Goal: Information Seeking & Learning: Learn about a topic

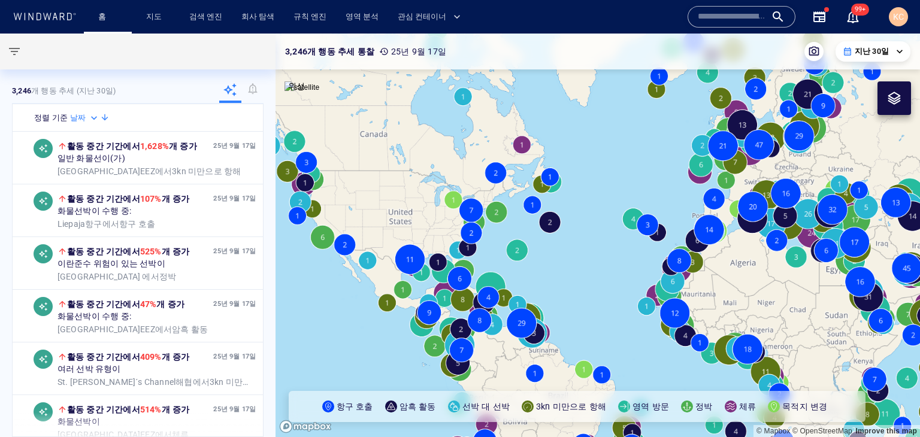
drag, startPoint x: 605, startPoint y: 262, endPoint x: 431, endPoint y: 241, distance: 174.8
click at [431, 242] on canvas "Map" at bounding box center [597, 236] width 644 height 404
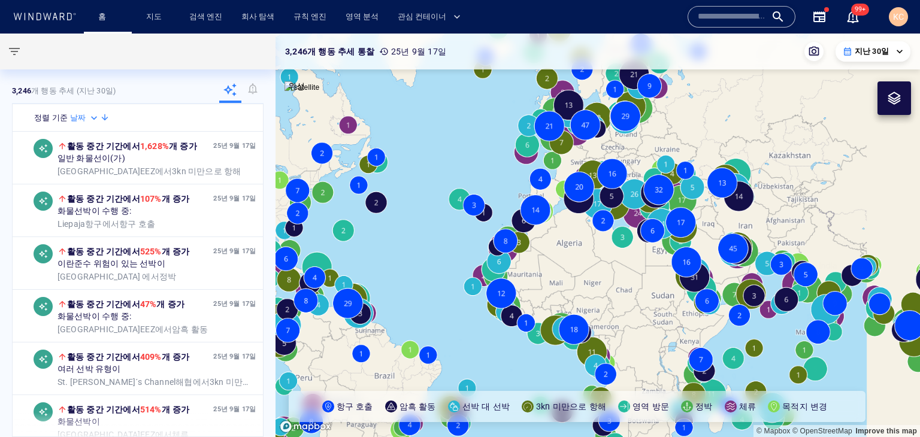
drag, startPoint x: 733, startPoint y: 211, endPoint x: 517, endPoint y: 210, distance: 216.1
click at [510, 211] on canvas "Map" at bounding box center [597, 236] width 644 height 404
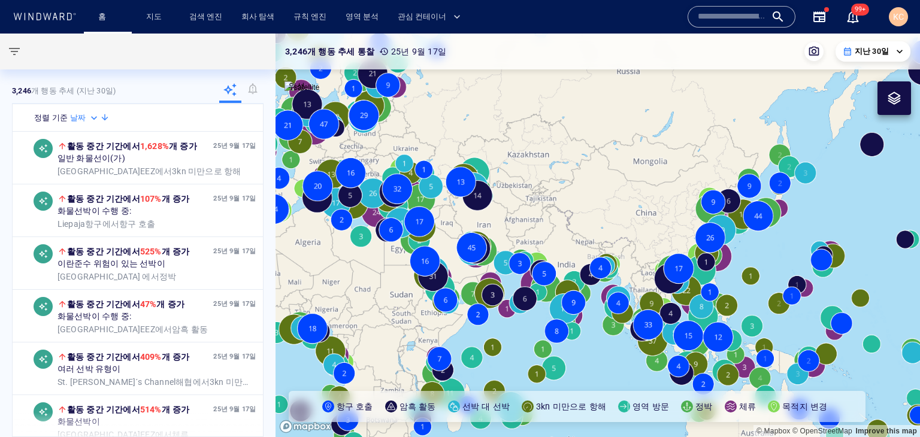
drag, startPoint x: 684, startPoint y: 209, endPoint x: 549, endPoint y: 207, distance: 134.7
click at [549, 207] on canvas "Map" at bounding box center [597, 236] width 644 height 404
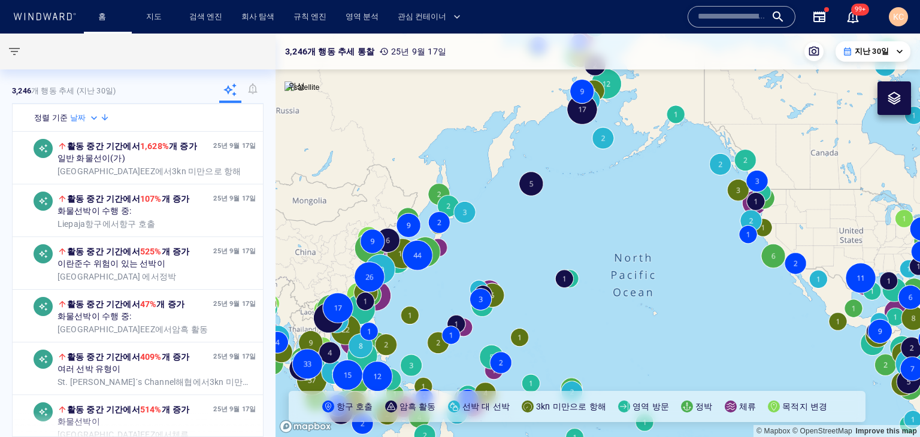
drag, startPoint x: 702, startPoint y: 225, endPoint x: 669, endPoint y: 262, distance: 49.6
click at [675, 263] on canvas "Map" at bounding box center [597, 236] width 644 height 404
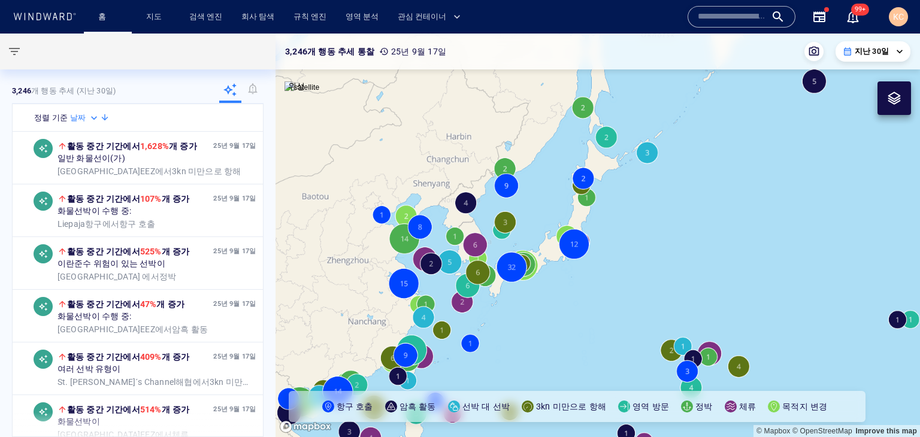
drag, startPoint x: 566, startPoint y: 231, endPoint x: 660, endPoint y: 230, distance: 94.6
click at [659, 230] on canvas "Map" at bounding box center [597, 236] width 644 height 404
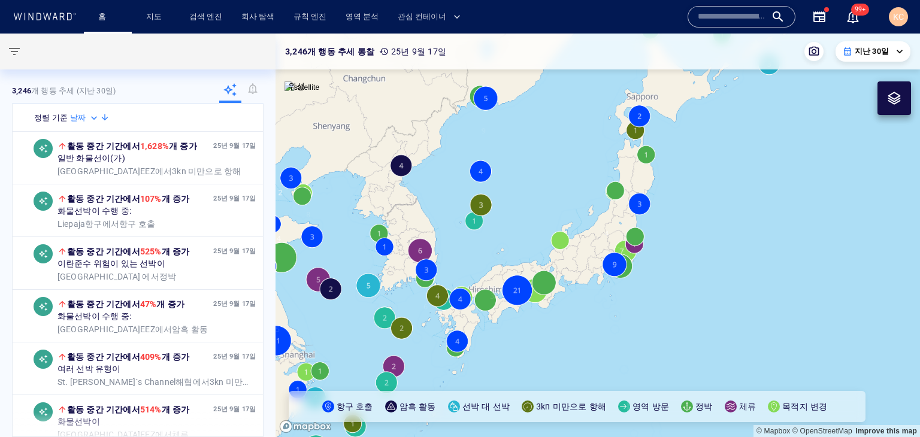
drag, startPoint x: 532, startPoint y: 211, endPoint x: 623, endPoint y: 207, distance: 91.1
click at [623, 207] on canvas "Map" at bounding box center [597, 236] width 644 height 404
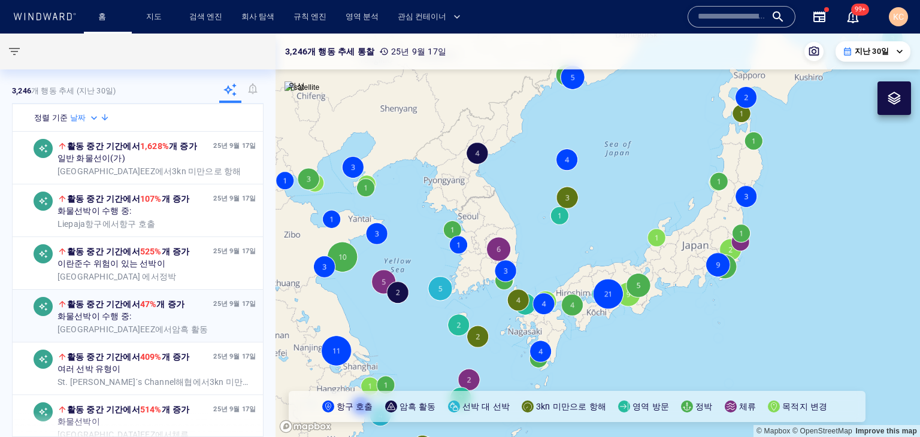
click at [208, 322] on div "25년 9월 17일 활동 중간 기간 에서 47% 개 증가 화물 선박이 수행 중: [GEOGRAPHIC_DATA] EEZ 에서 암흑 활동" at bounding box center [156, 316] width 199 height 38
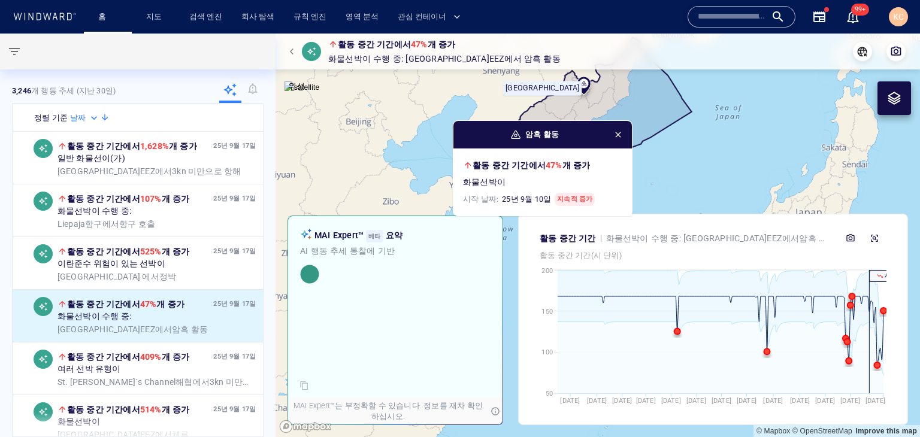
drag, startPoint x: 714, startPoint y: 147, endPoint x: 673, endPoint y: 169, distance: 46.6
click at [673, 169] on canvas "Map" at bounding box center [597, 236] width 644 height 404
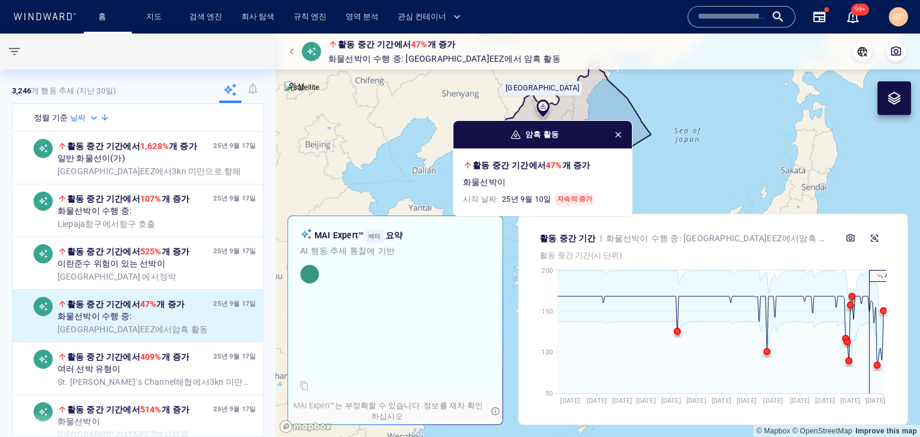
click at [620, 134] on span "button" at bounding box center [618, 135] width 10 height 10
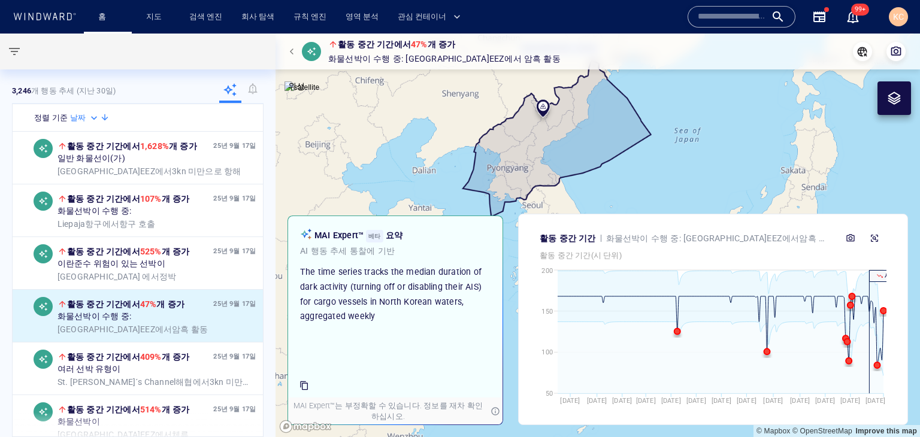
drag, startPoint x: 635, startPoint y: 144, endPoint x: 651, endPoint y: 105, distance: 42.9
click at [651, 105] on canvas "Map" at bounding box center [597, 236] width 644 height 404
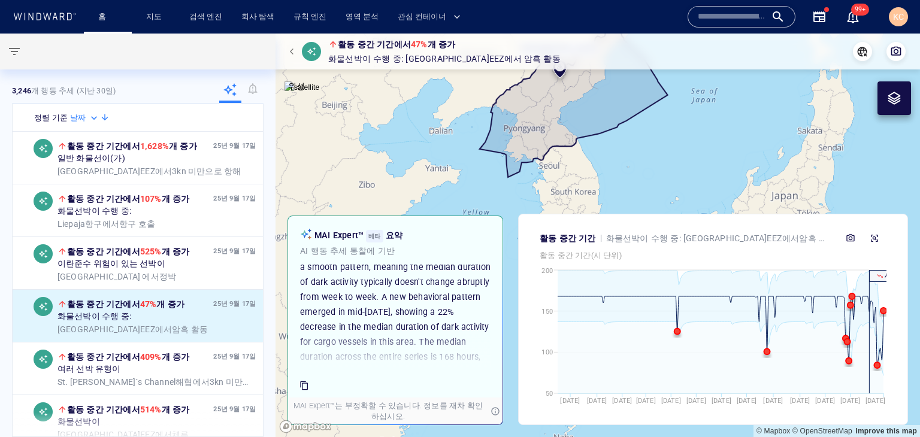
scroll to position [403, 0]
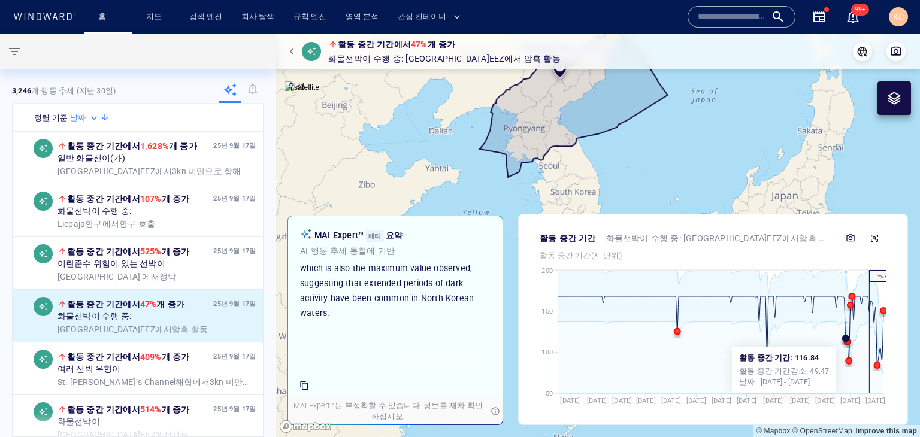
click at [845, 341] on circle at bounding box center [845, 338] width 6 height 6
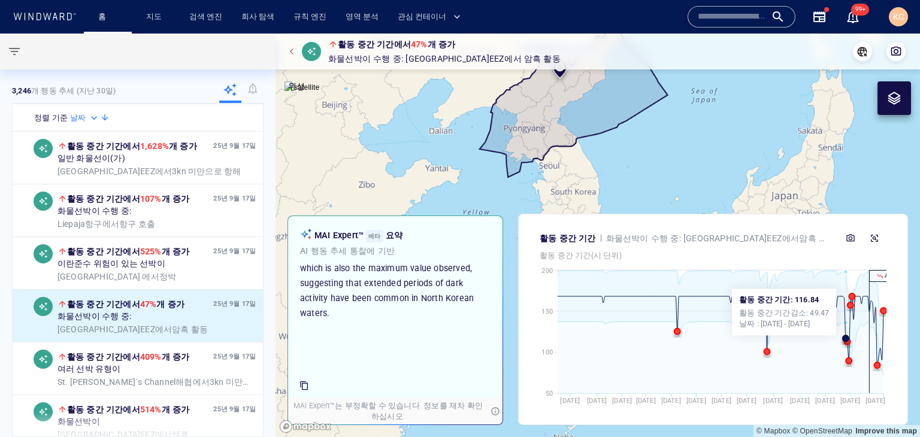
click at [845, 341] on circle at bounding box center [845, 338] width 6 height 6
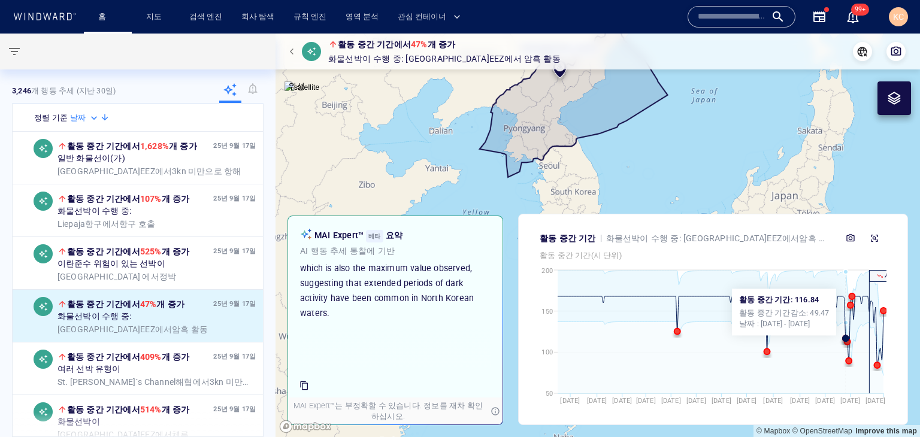
click at [845, 341] on circle at bounding box center [845, 338] width 6 height 6
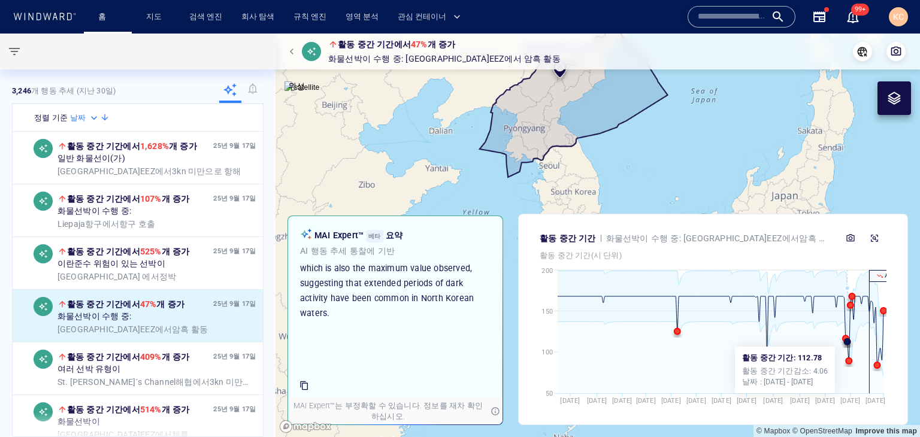
click at [847, 341] on circle at bounding box center [847, 342] width 6 height 6
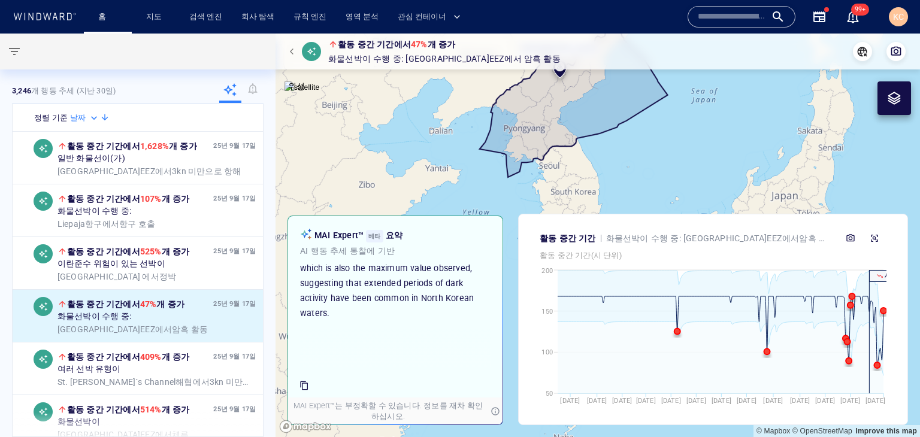
drag, startPoint x: 377, startPoint y: 287, endPoint x: 433, endPoint y: 312, distance: 62.2
click at [433, 312] on p "Based on historical data, the time series shows a smooth pattern, meaning the m…" at bounding box center [395, 231] width 190 height 180
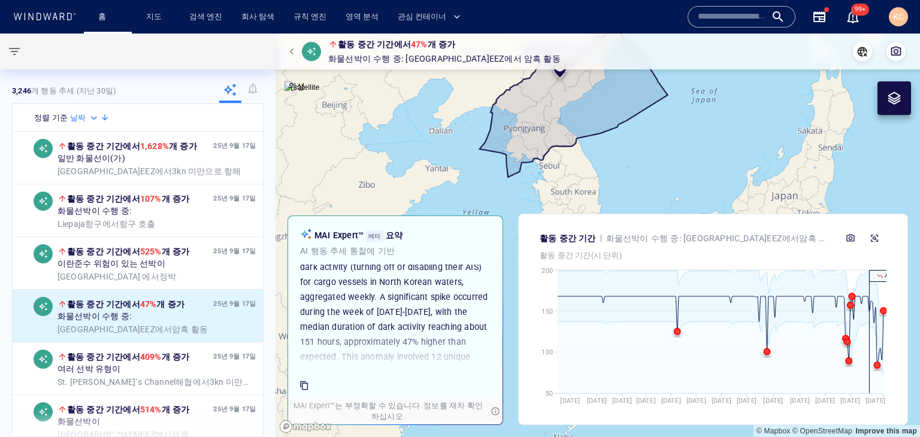
scroll to position [0, 0]
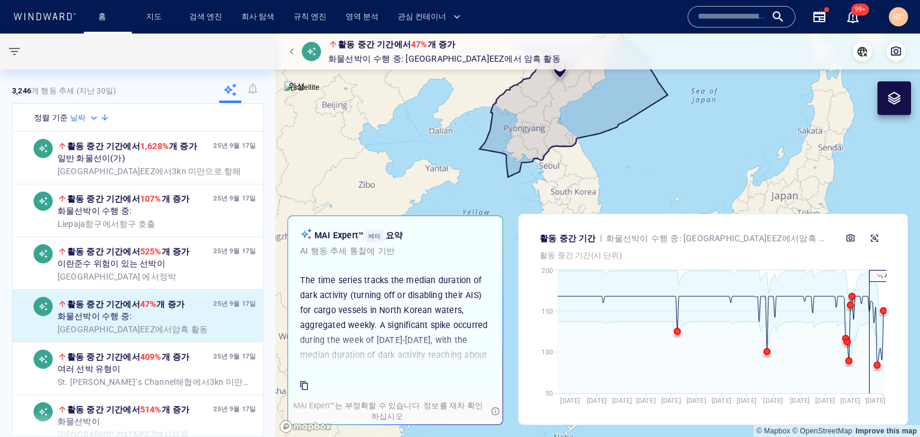
drag, startPoint x: 431, startPoint y: 314, endPoint x: 294, endPoint y: 283, distance: 140.6
click at [294, 283] on div "The time series tracks the median duration of dark activity (turning off or dis…" at bounding box center [395, 317] width 202 height 104
drag, startPoint x: 417, startPoint y: 314, endPoint x: 380, endPoint y: 306, distance: 38.5
click at [380, 307] on p "The time series tracks the median duration of dark activity (turning off or dis…" at bounding box center [395, 340] width 190 height 135
click at [459, 319] on p "The time series tracks the median duration of dark activity (turning off or dis…" at bounding box center [395, 340] width 190 height 135
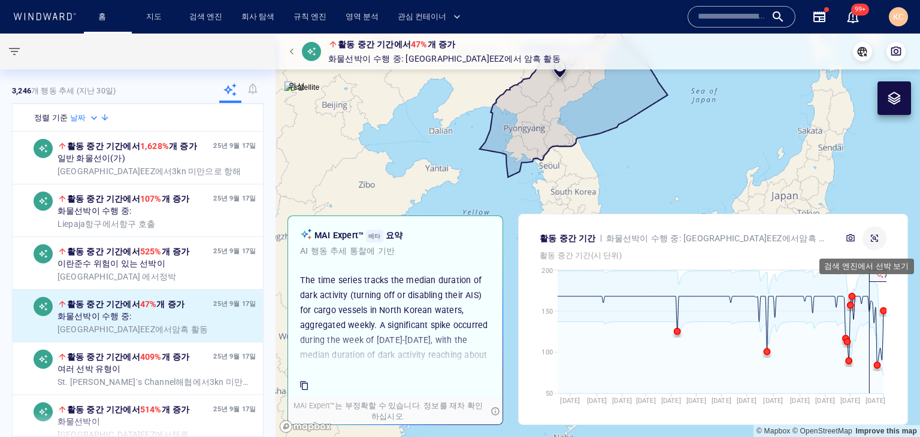
click at [879, 242] on button "button" at bounding box center [874, 238] width 24 height 24
click at [10, 48] on span "button" at bounding box center [14, 51] width 14 height 14
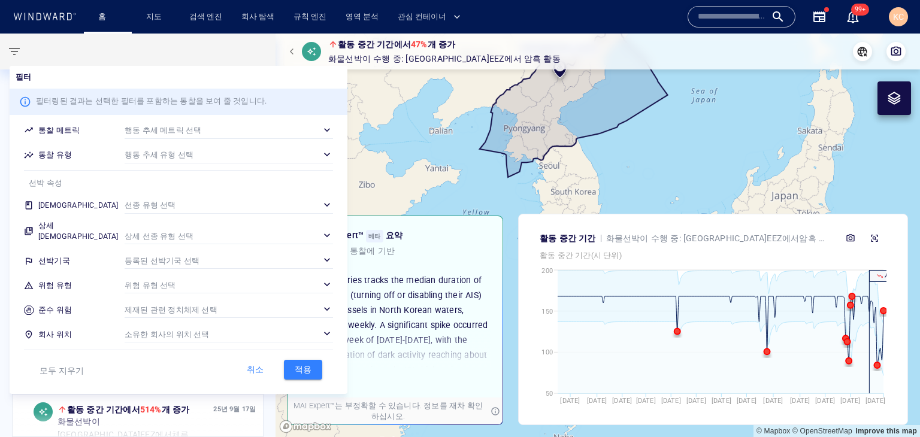
click at [154, 207] on div "​" at bounding box center [229, 205] width 208 height 18
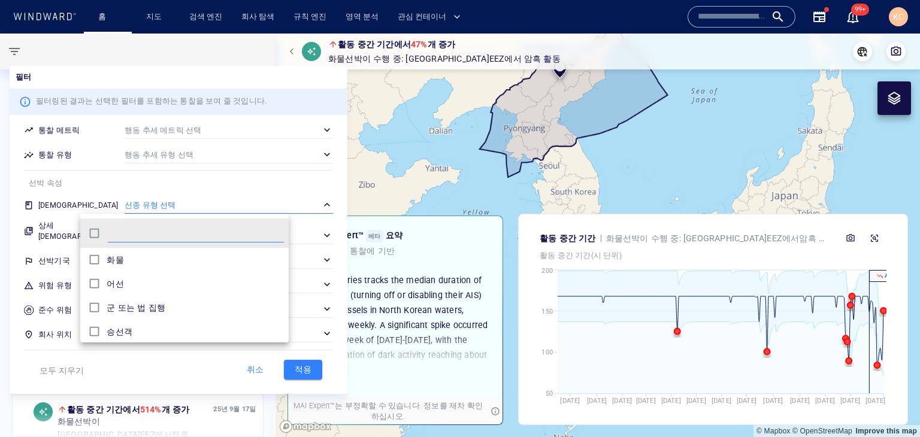
scroll to position [110, 199]
click at [154, 204] on div at bounding box center [460, 218] width 920 height 437
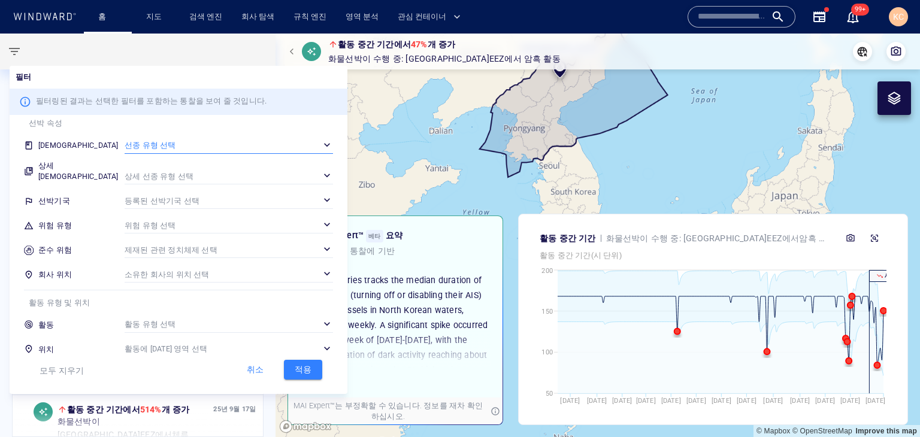
scroll to position [120, 0]
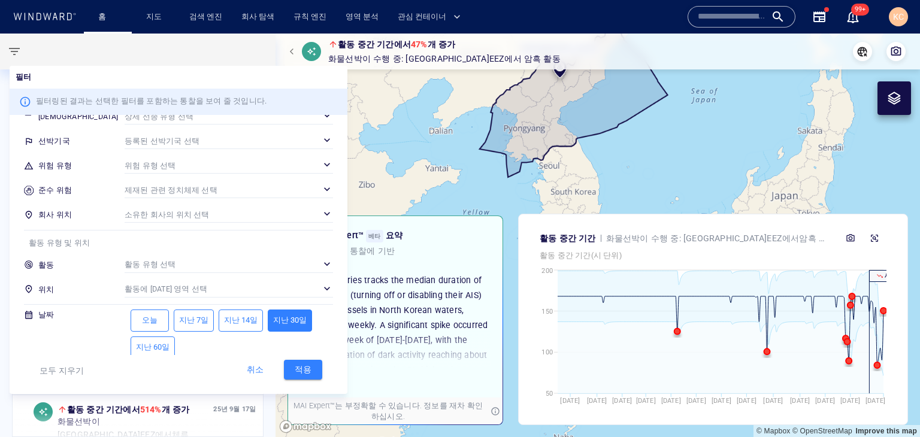
click at [171, 282] on div "​" at bounding box center [229, 289] width 208 height 18
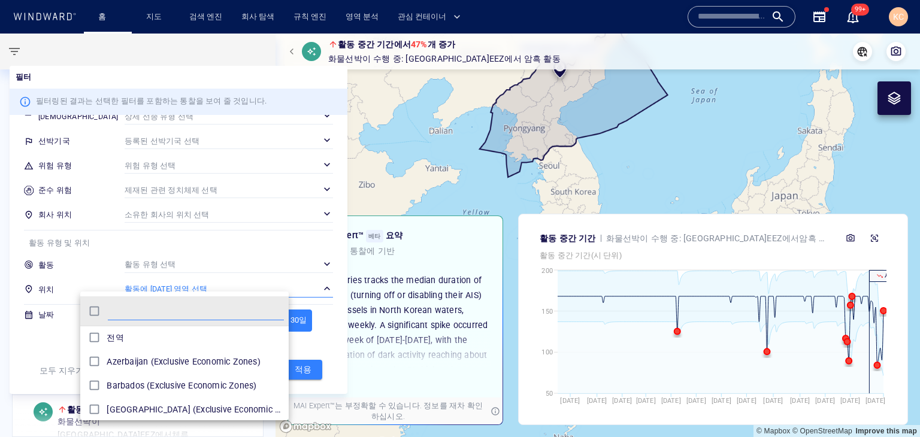
scroll to position [110, 199]
click at [175, 305] on input "text" at bounding box center [196, 311] width 176 height 18
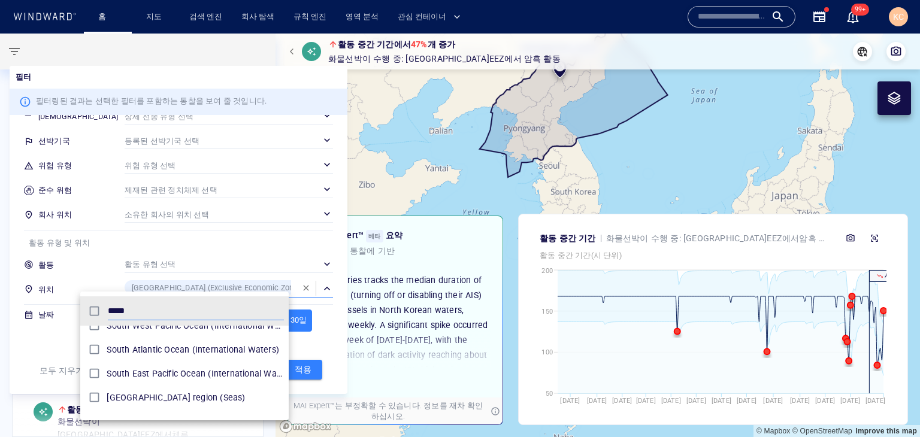
scroll to position [60, 0]
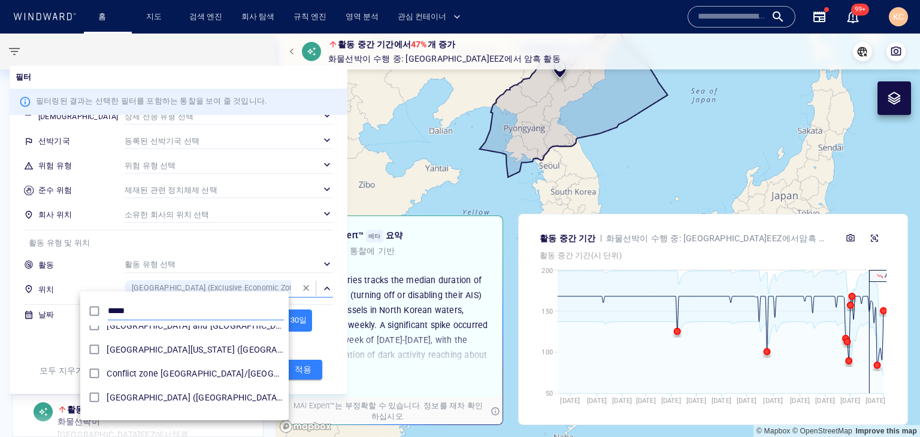
click at [196, 311] on input "*****" at bounding box center [196, 311] width 176 height 18
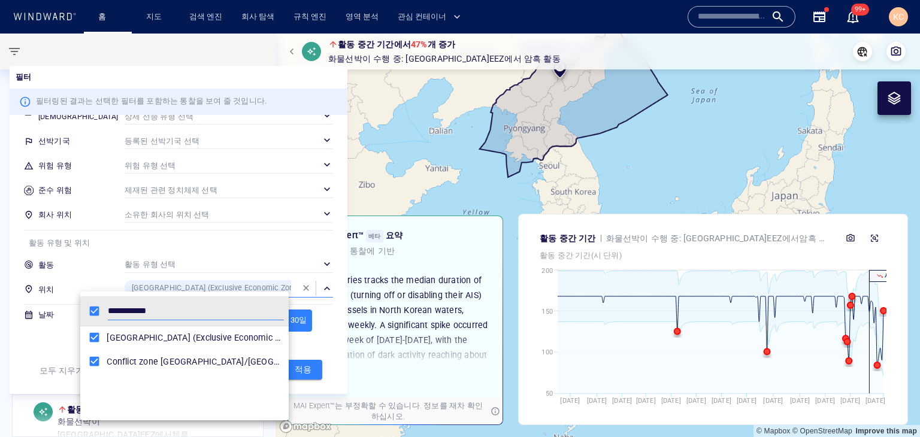
drag, startPoint x: 221, startPoint y: 313, endPoint x: 71, endPoint y: 300, distance: 150.2
click at [71, 300] on div "**********" at bounding box center [460, 218] width 920 height 437
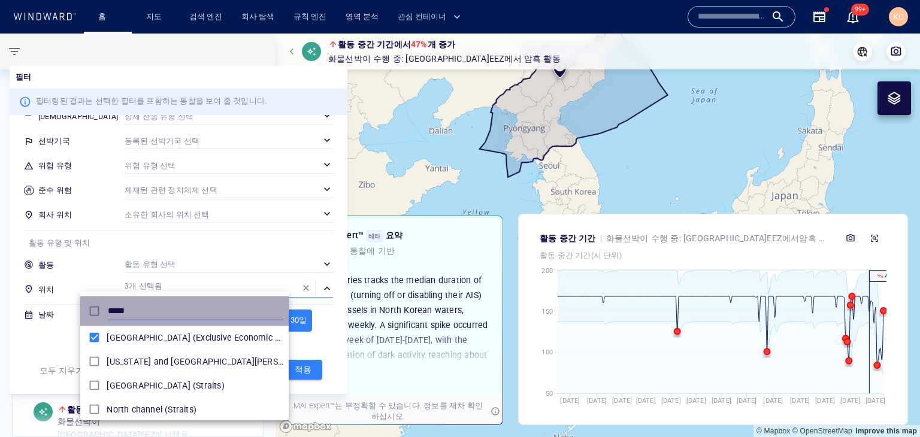
drag, startPoint x: 154, startPoint y: 315, endPoint x: 72, endPoint y: 313, distance: 82.6
click at [72, 313] on div "***** [GEOGRAPHIC_DATA] (Exclusive Economic Zones) [US_STATE] and [GEOGRAPHIC_D…" at bounding box center [460, 218] width 920 height 437
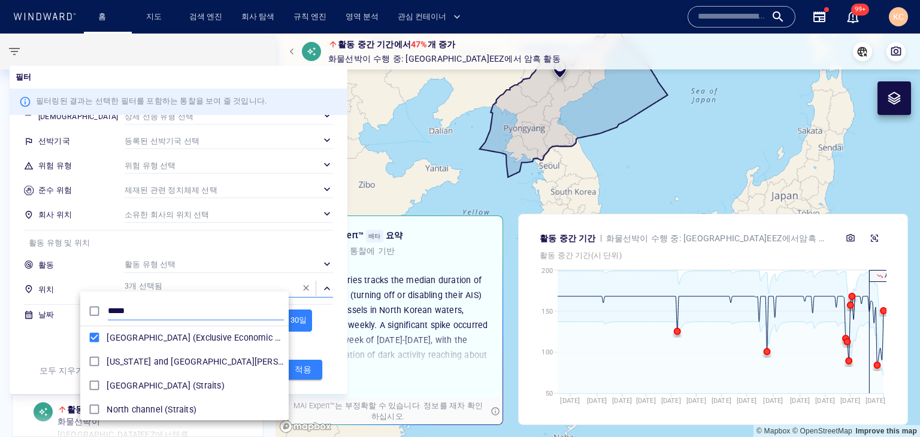
type input "*"
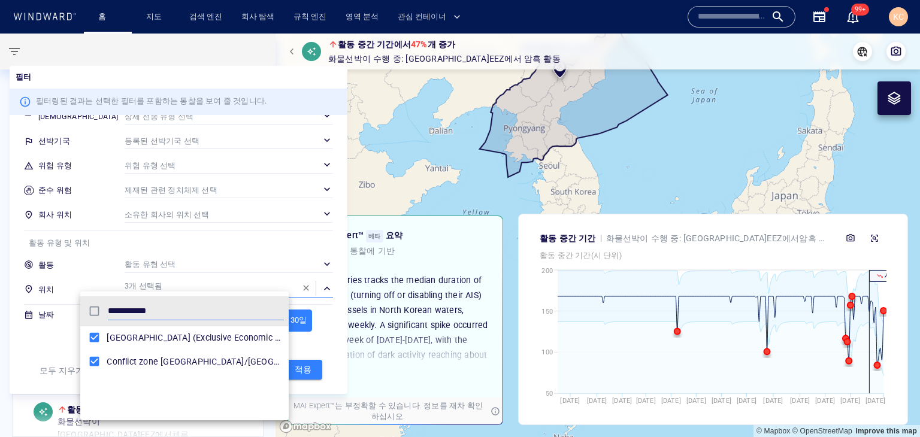
type input "**********"
click at [283, 282] on div at bounding box center [460, 218] width 920 height 437
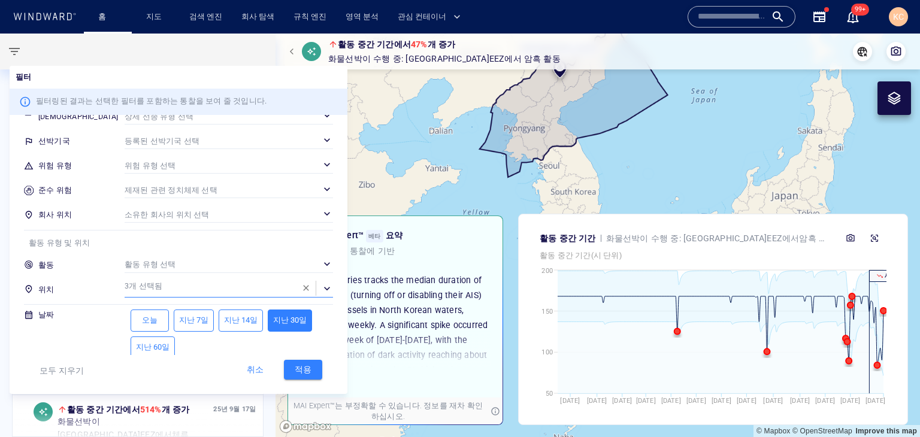
click at [290, 368] on span "적용" at bounding box center [303, 369] width 26 height 15
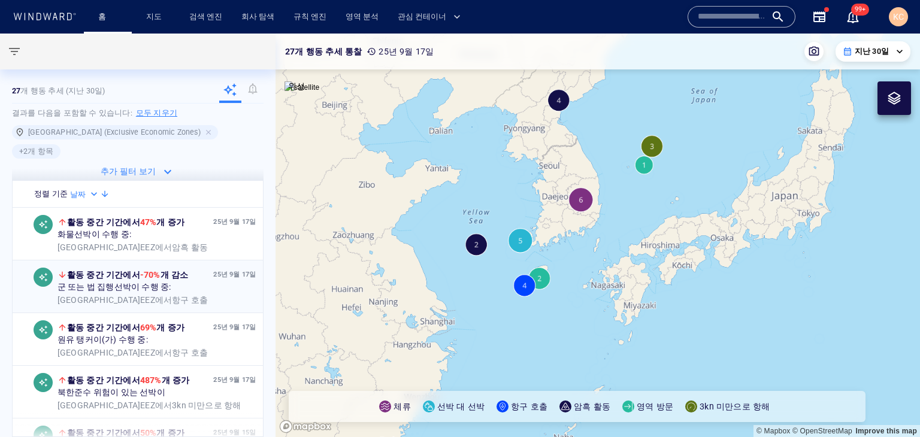
scroll to position [60, 0]
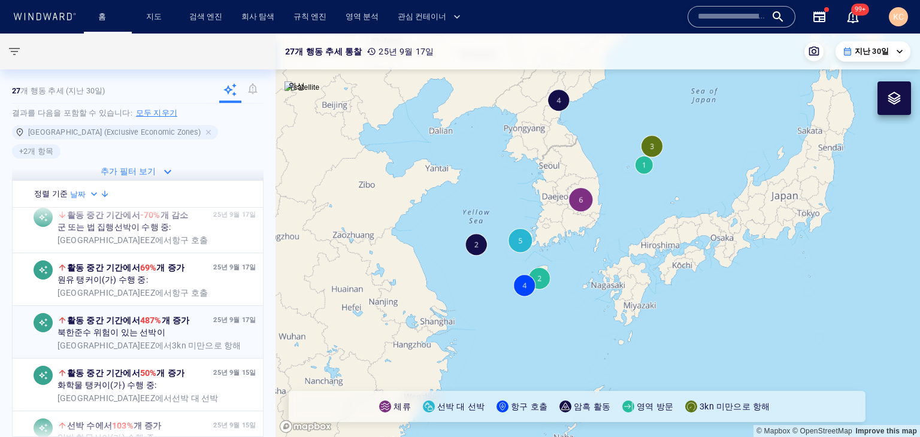
click at [178, 341] on span "3kn 미만으로 항해" at bounding box center [206, 346] width 69 height 10
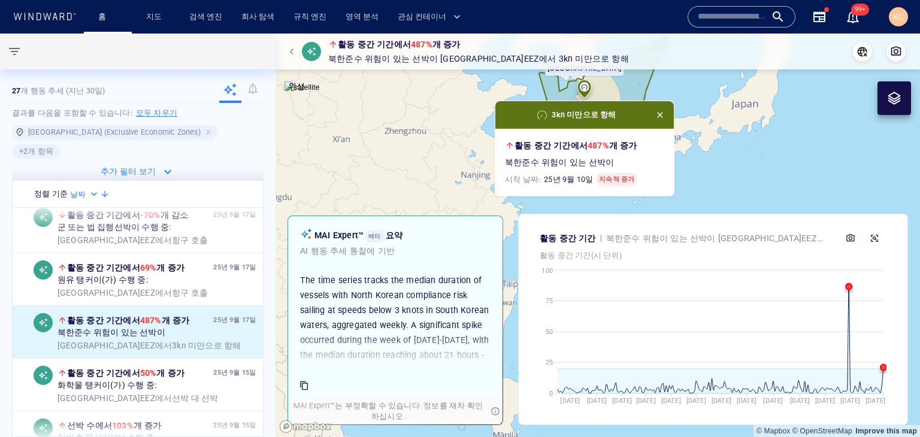
click at [661, 118] on span "button" at bounding box center [660, 115] width 10 height 10
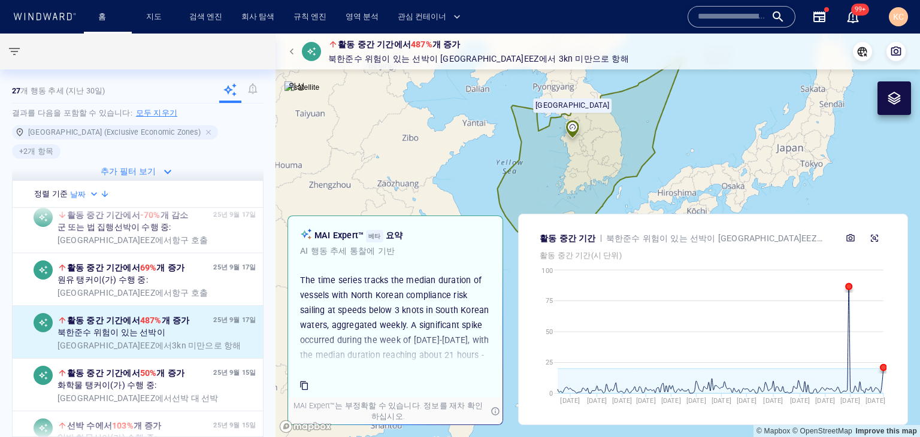
drag, startPoint x: 587, startPoint y: 151, endPoint x: 581, endPoint y: 211, distance: 59.6
click at [581, 211] on canvas "Map" at bounding box center [597, 236] width 644 height 404
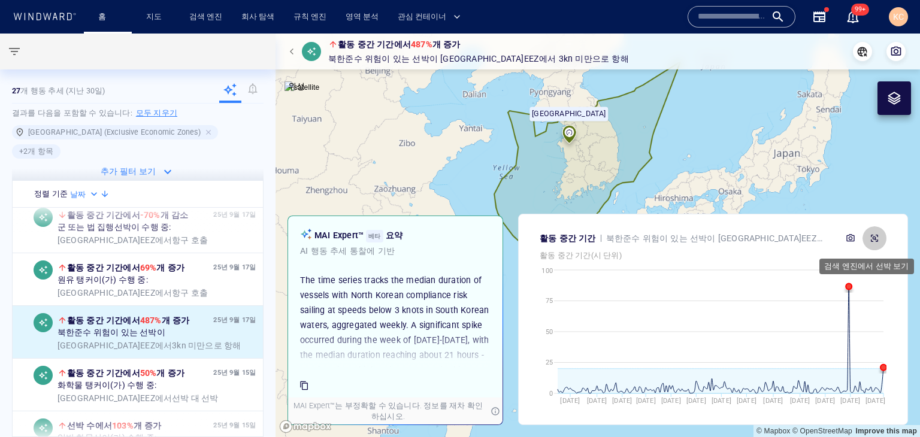
click at [871, 236] on icon "button" at bounding box center [874, 238] width 7 height 7
click at [164, 169] on icon "button" at bounding box center [167, 171] width 7 height 4
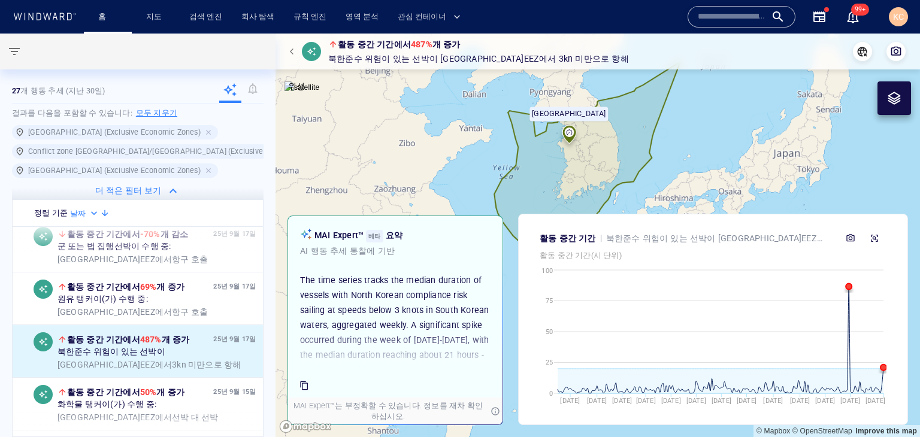
click at [163, 193] on div "button" at bounding box center [172, 190] width 19 height 19
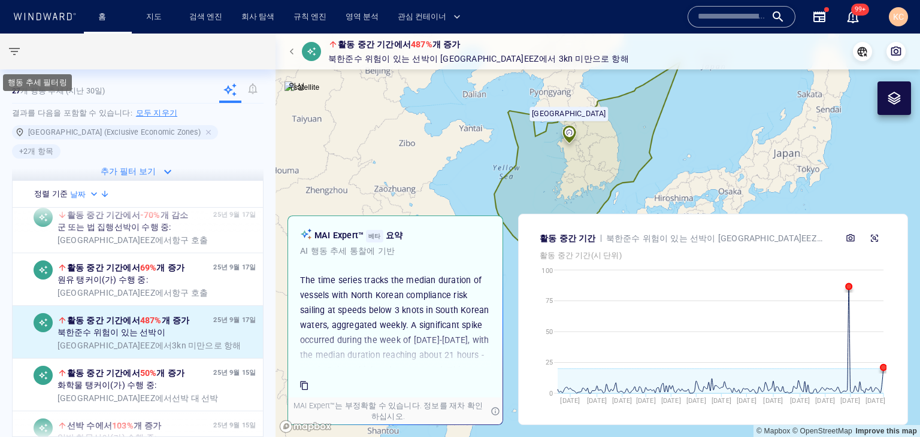
click at [11, 56] on span "button" at bounding box center [14, 51] width 14 height 14
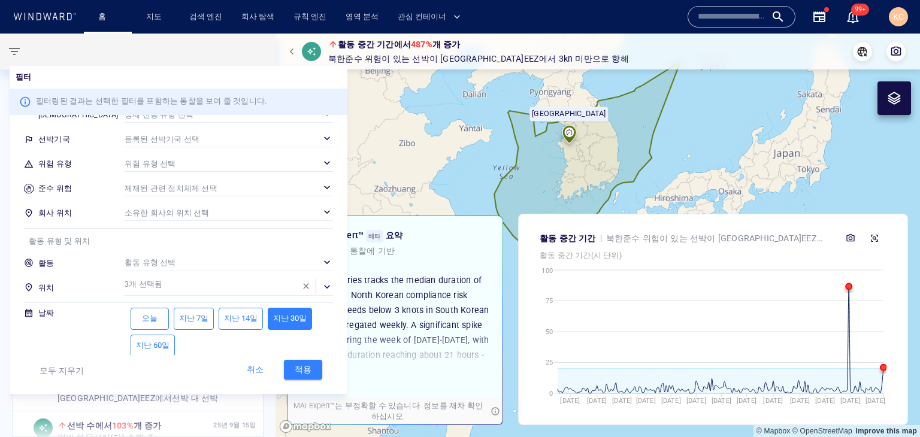
scroll to position [122, 0]
click at [175, 259] on div "​" at bounding box center [229, 262] width 208 height 18
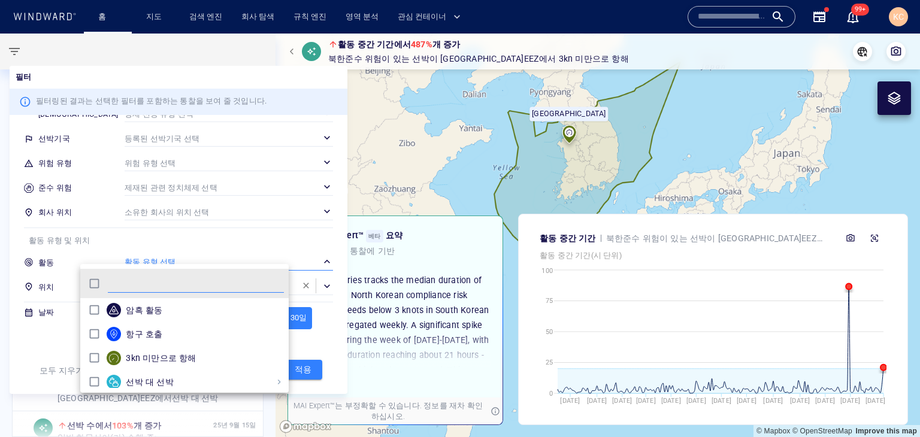
scroll to position [110, 199]
click at [142, 283] on input "text" at bounding box center [196, 284] width 176 height 18
click at [134, 252] on div at bounding box center [460, 218] width 920 height 437
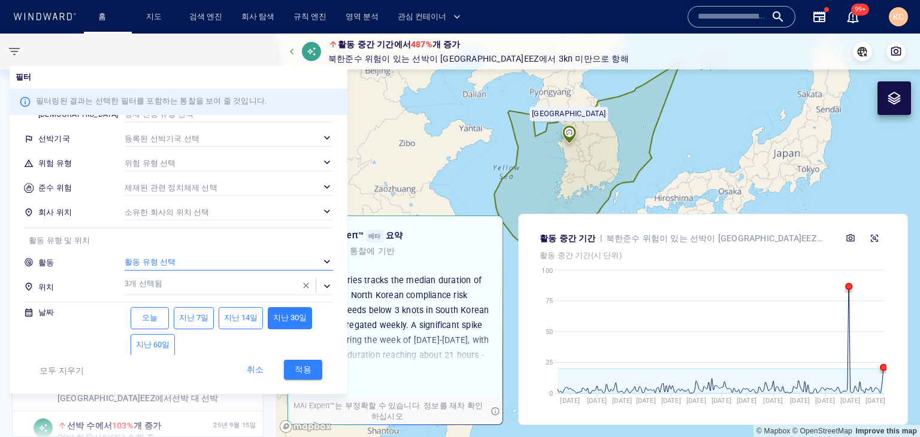
click at [125, 284] on div "​" at bounding box center [229, 286] width 208 height 18
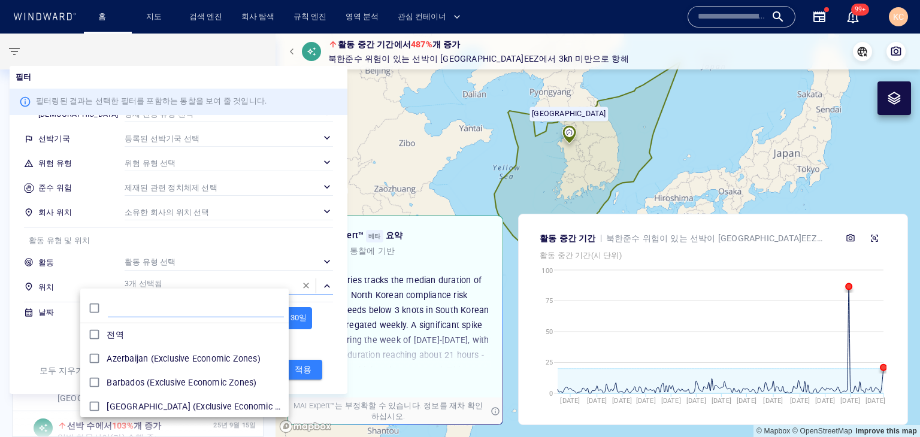
click at [135, 310] on input "text" at bounding box center [196, 308] width 176 height 18
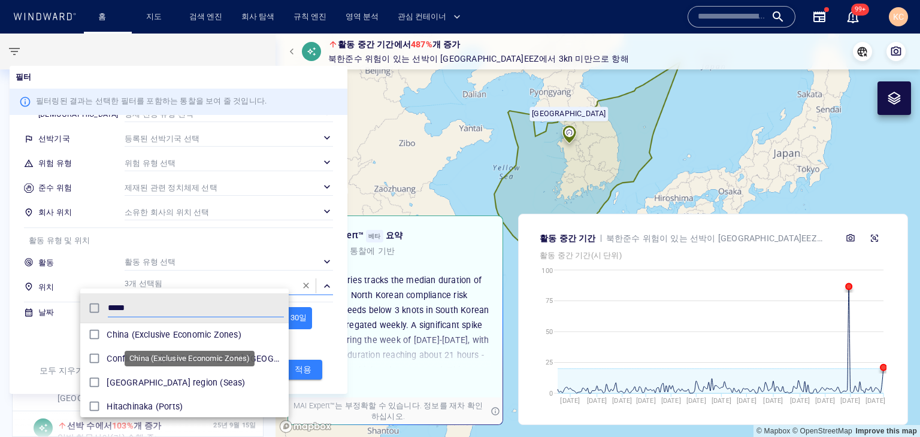
type input "*****"
click at [148, 333] on span "China (Exclusive Economic Zones)" at bounding box center [195, 334] width 177 height 14
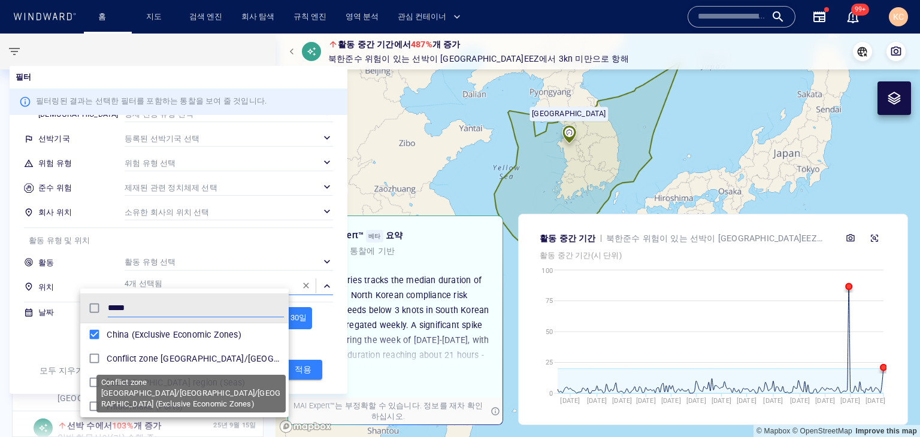
click at [206, 365] on span "Conflict zone [GEOGRAPHIC_DATA]/[GEOGRAPHIC_DATA]/[GEOGRAPHIC_DATA] (Exclusive …" at bounding box center [195, 358] width 177 height 14
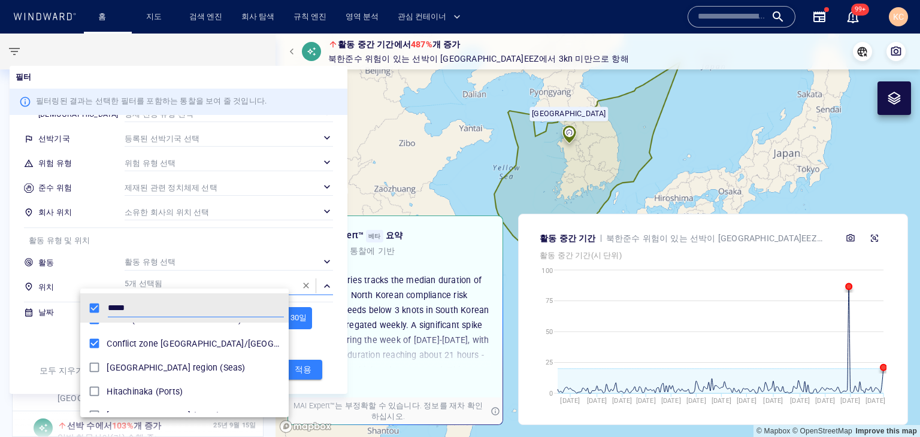
scroll to position [29, 0]
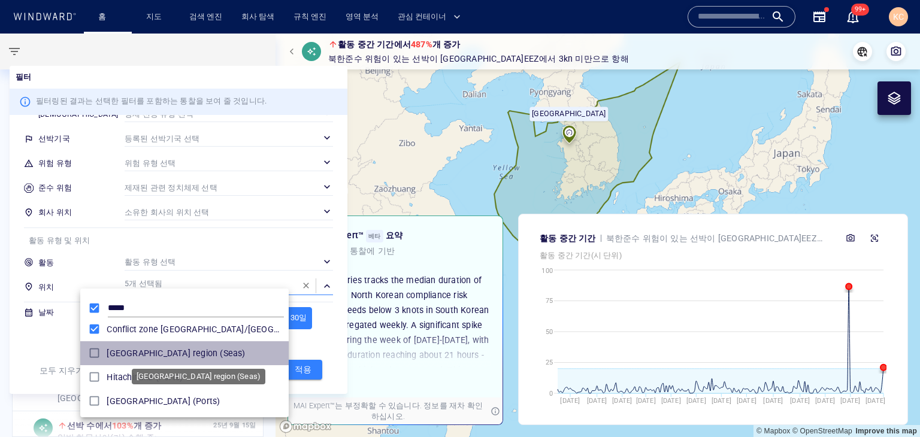
click at [222, 354] on span "[GEOGRAPHIC_DATA] region (Seas)" at bounding box center [195, 353] width 177 height 14
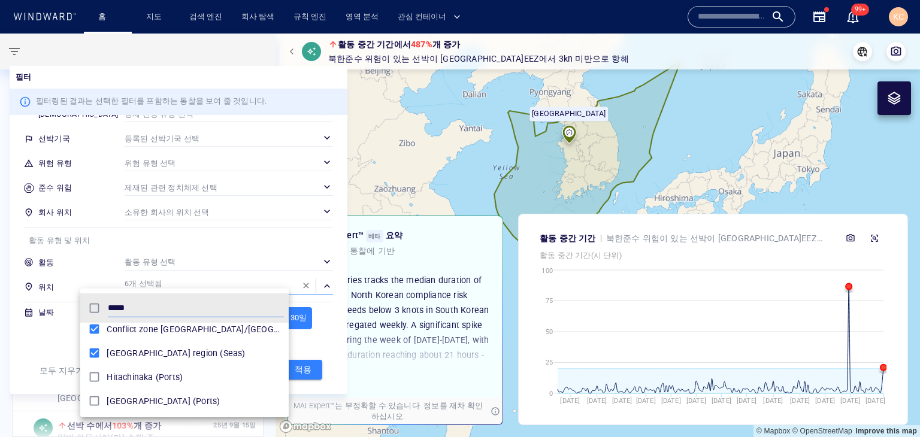
click at [281, 281] on div at bounding box center [460, 218] width 920 height 437
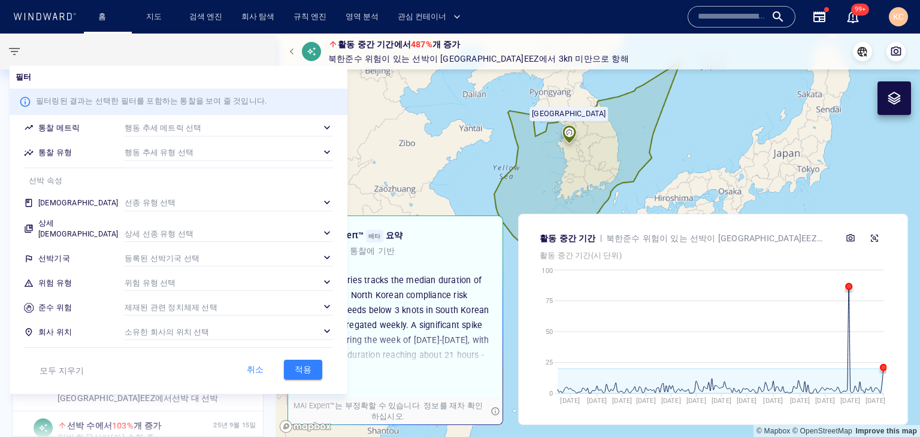
scroll to position [0, 0]
click at [142, 205] on div "​" at bounding box center [229, 205] width 208 height 18
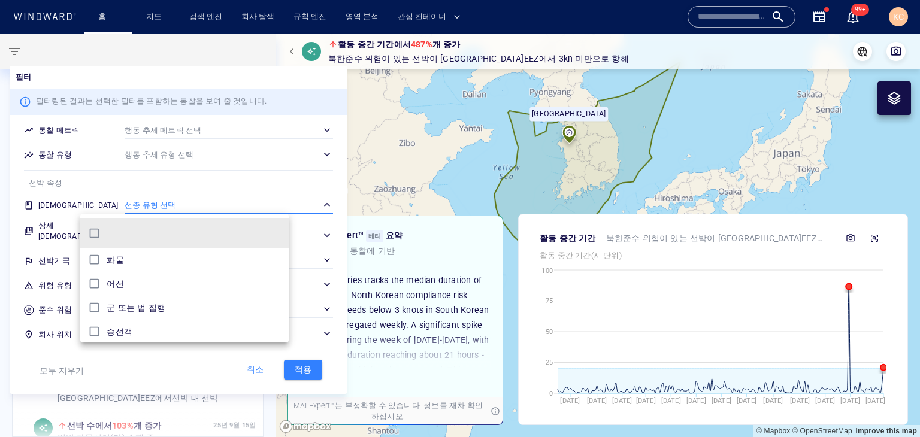
scroll to position [110, 199]
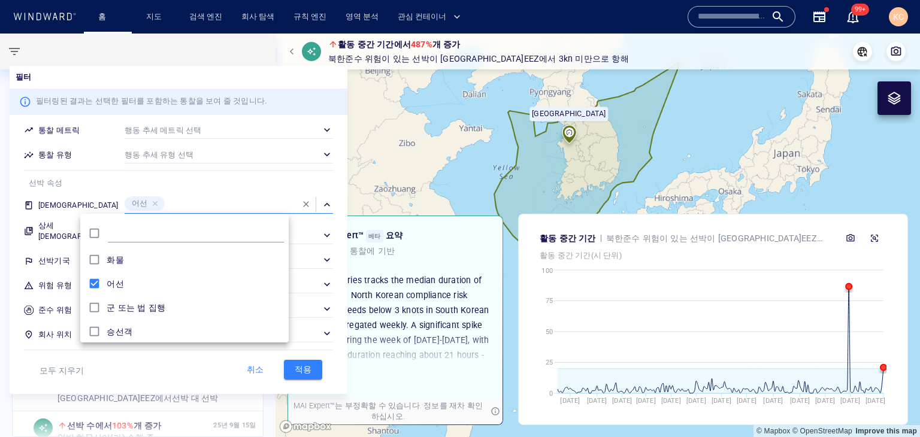
click at [169, 181] on div at bounding box center [460, 218] width 920 height 437
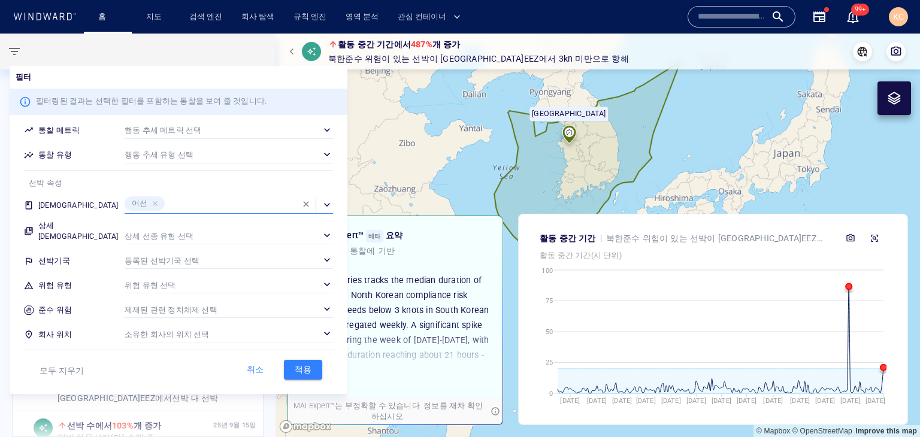
click at [156, 207] on div "​" at bounding box center [229, 205] width 208 height 18
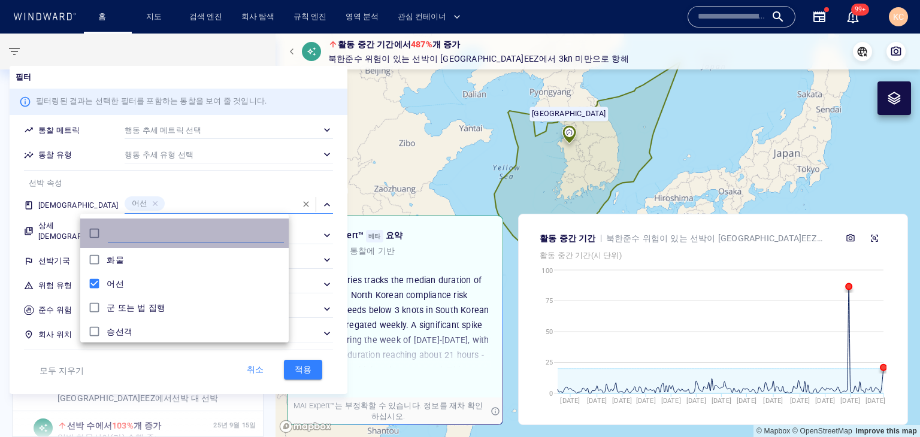
click at [142, 236] on input "text" at bounding box center [196, 234] width 176 height 18
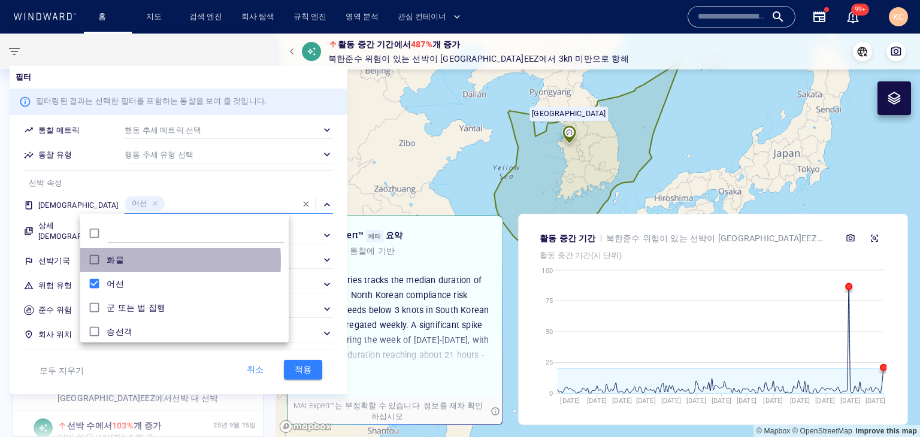
click at [106, 261] on div "grid" at bounding box center [96, 260] width 22 height 19
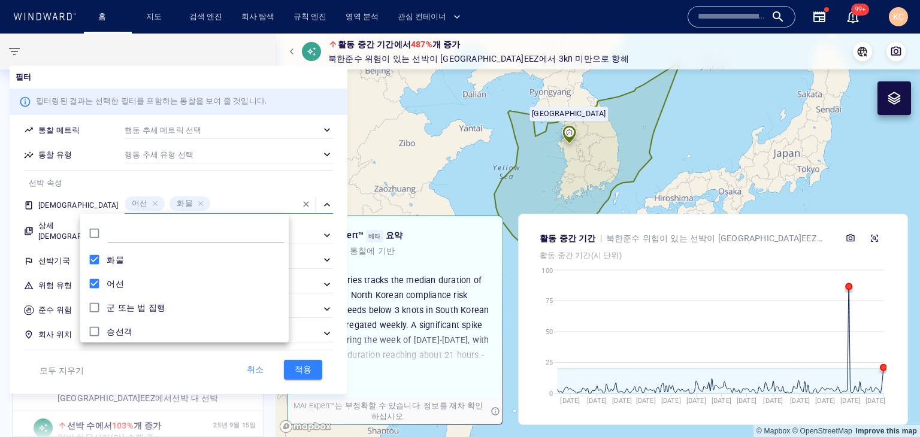
click at [195, 204] on div at bounding box center [460, 218] width 920 height 437
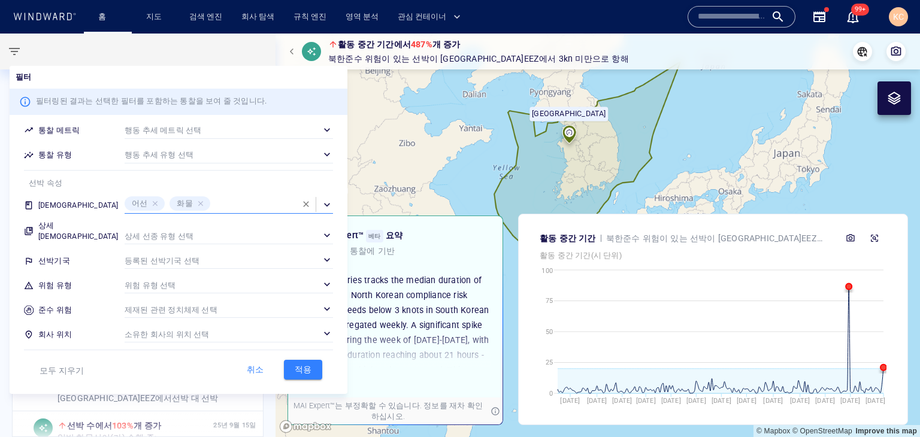
click at [175, 227] on div "​" at bounding box center [229, 236] width 208 height 18
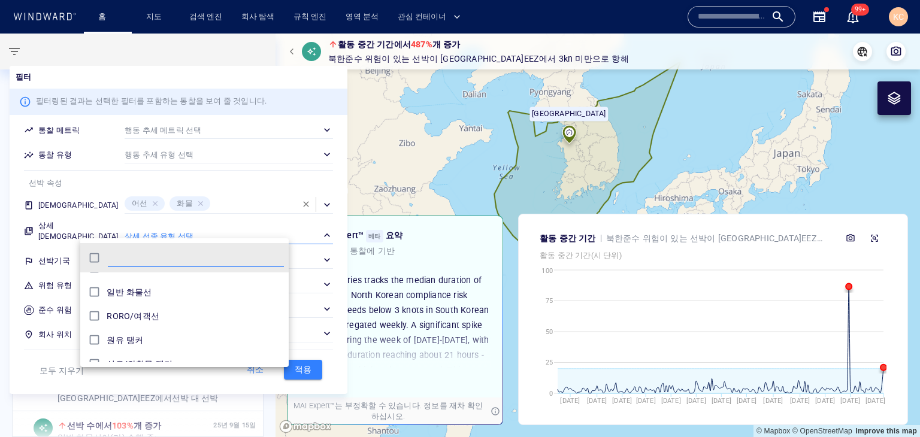
scroll to position [60, 0]
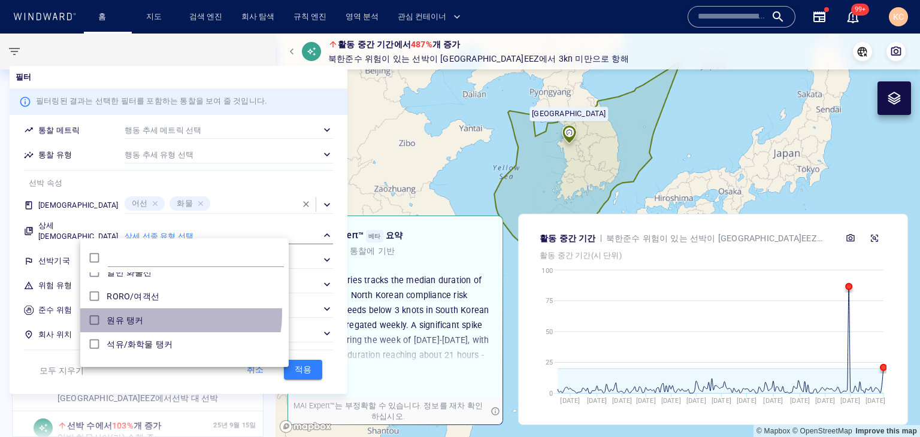
click at [171, 314] on div "원유 탱커" at bounding box center [195, 320] width 177 height 14
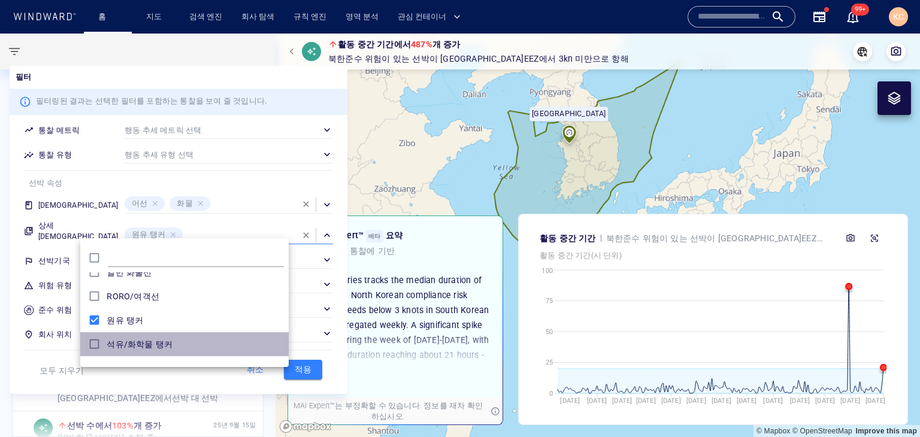
click at [194, 341] on div "석유/화학물 탱커" at bounding box center [195, 344] width 177 height 14
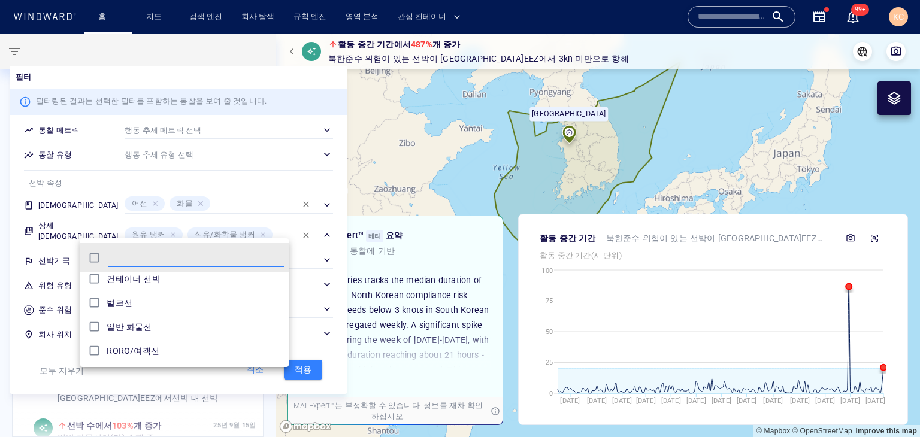
scroll to position [0, 0]
click at [277, 233] on div at bounding box center [460, 218] width 920 height 437
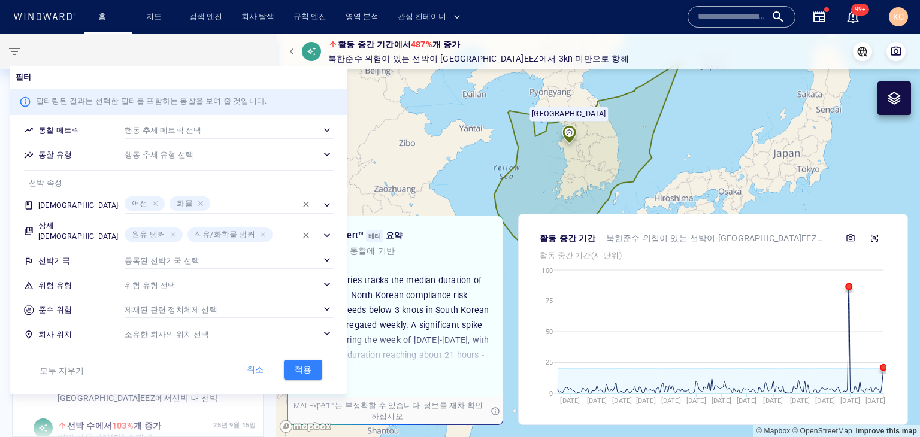
click at [201, 254] on div "​" at bounding box center [229, 260] width 208 height 18
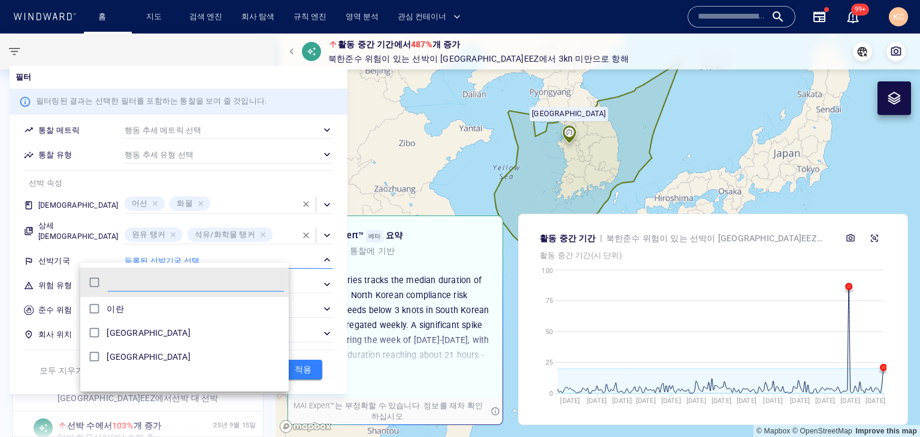
scroll to position [110, 199]
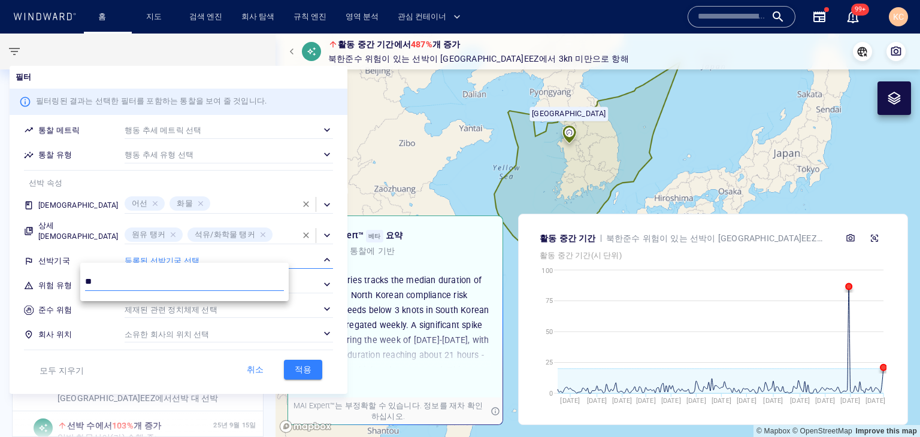
type input "*"
click at [200, 275] on input "**" at bounding box center [184, 282] width 199 height 18
click at [182, 284] on input "**" at bounding box center [184, 282] width 199 height 18
type input "*"
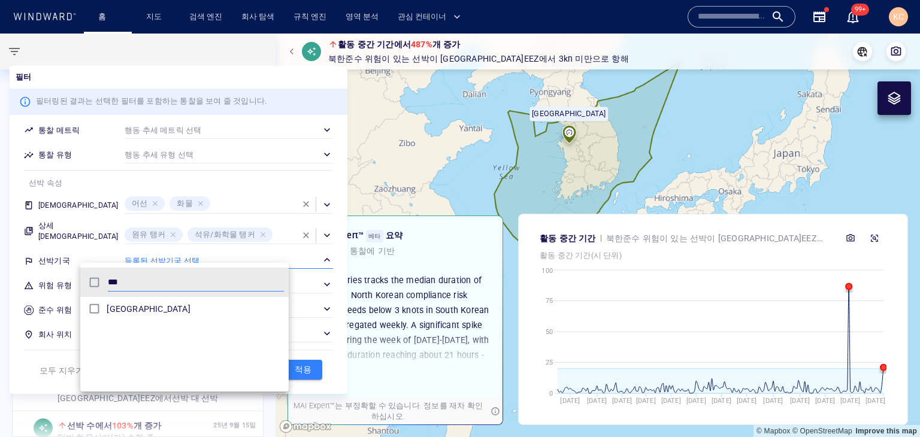
type input "***"
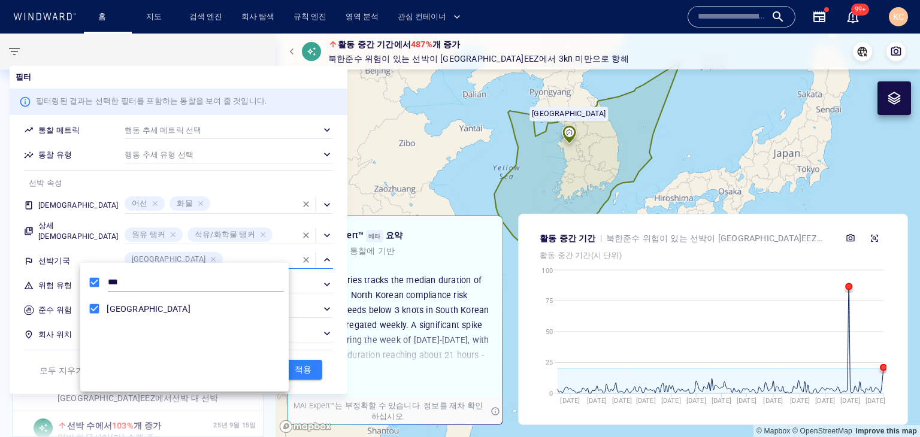
click at [163, 255] on div at bounding box center [460, 218] width 920 height 437
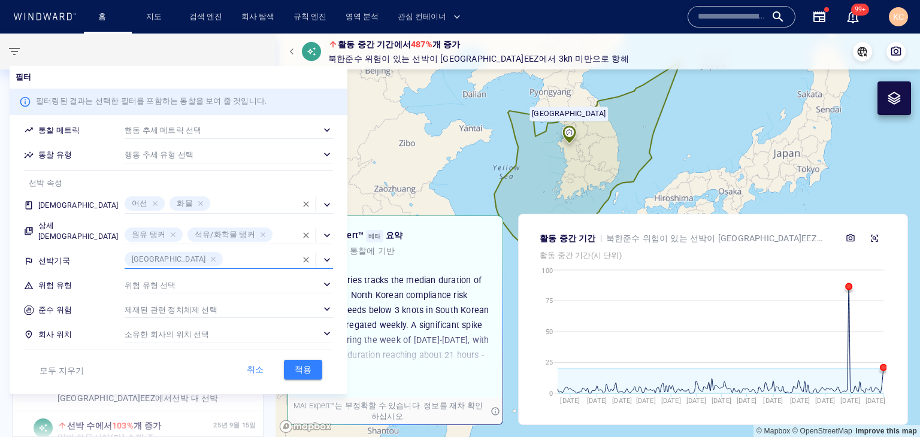
click at [290, 372] on span "적용" at bounding box center [303, 369] width 26 height 15
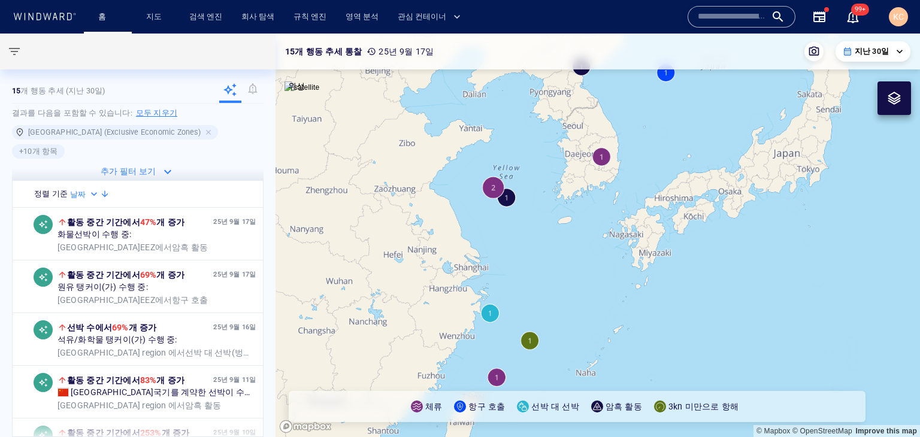
drag, startPoint x: 563, startPoint y: 291, endPoint x: 522, endPoint y: 212, distance: 88.9
click at [523, 210] on canvas "Map" at bounding box center [597, 236] width 644 height 404
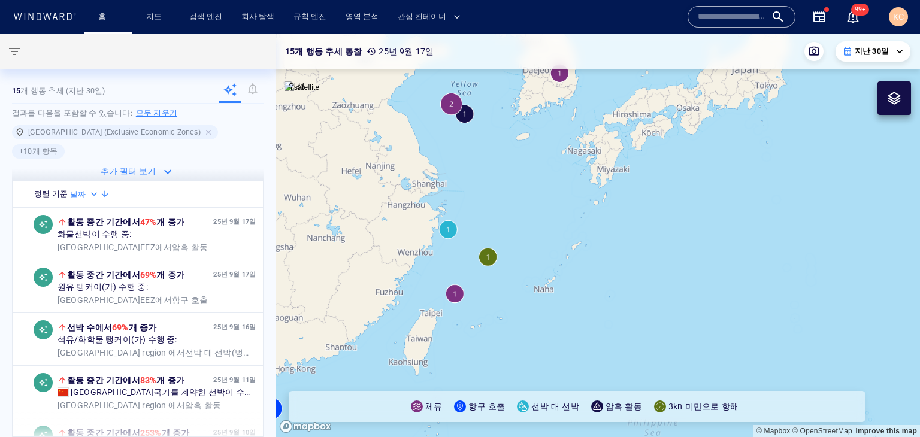
drag, startPoint x: 546, startPoint y: 198, endPoint x: 675, endPoint y: 153, distance: 136.9
click at [684, 156] on canvas "Map" at bounding box center [597, 236] width 644 height 404
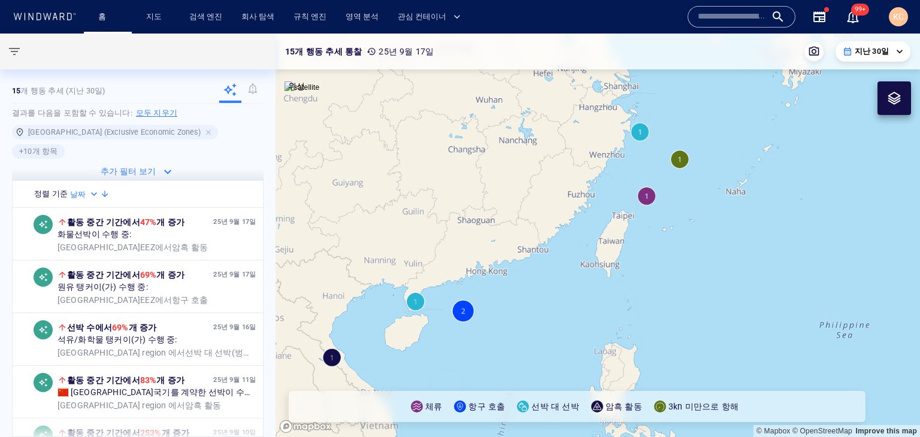
drag, startPoint x: 694, startPoint y: 287, endPoint x: 645, endPoint y: 217, distance: 86.4
click at [645, 217] on canvas "Map" at bounding box center [597, 236] width 644 height 404
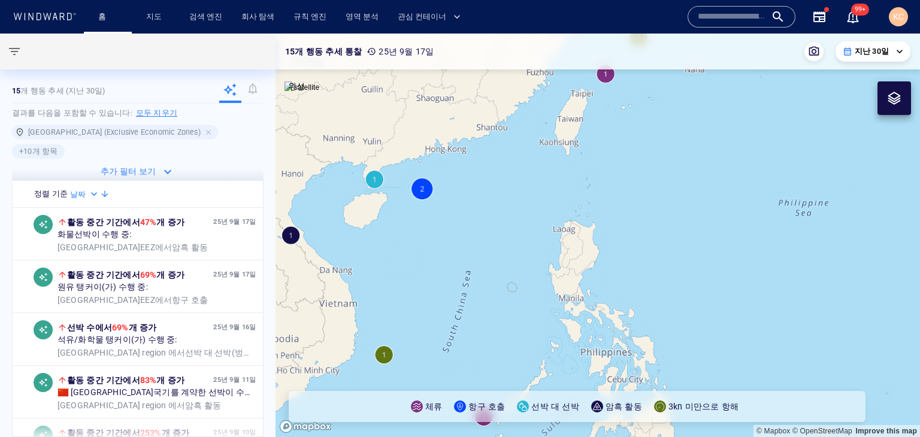
drag, startPoint x: 706, startPoint y: 183, endPoint x: 707, endPoint y: 172, distance: 10.8
click at [708, 173] on canvas "Map" at bounding box center [597, 236] width 644 height 404
drag, startPoint x: 643, startPoint y: 303, endPoint x: 551, endPoint y: 449, distance: 172.7
click at [551, 436] on html "**********" at bounding box center [460, 218] width 920 height 437
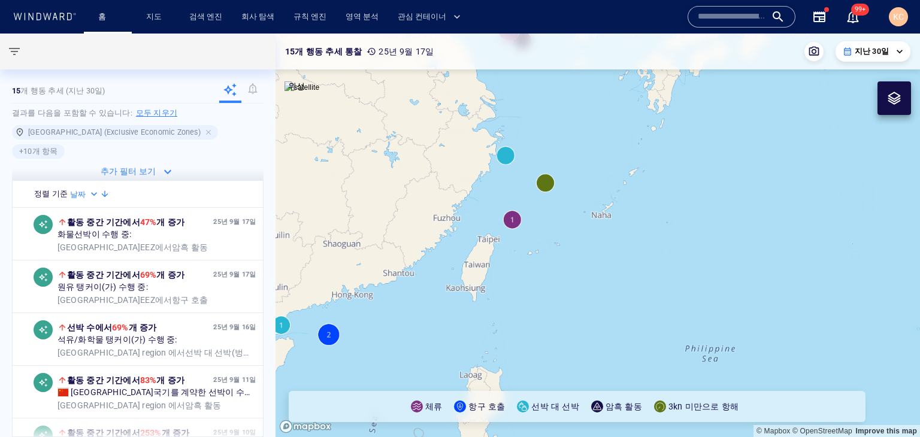
drag, startPoint x: 554, startPoint y: 298, endPoint x: 570, endPoint y: 392, distance: 96.0
click at [570, 392] on div "**********" at bounding box center [597, 236] width 644 height 404
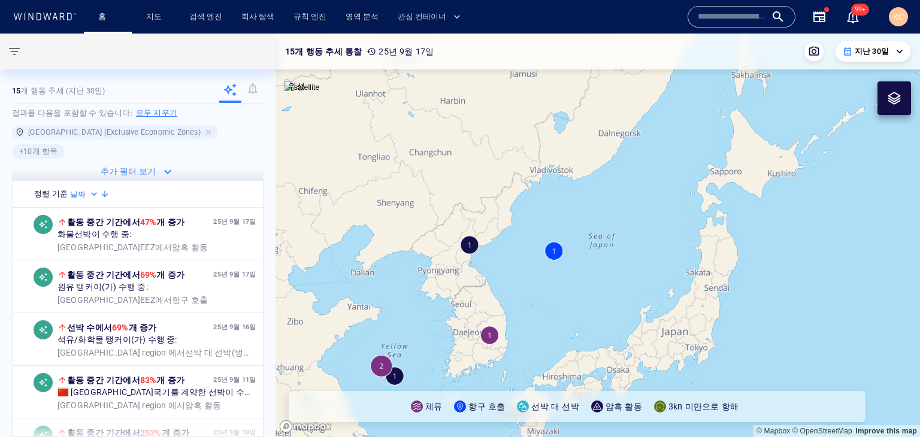
drag, startPoint x: 553, startPoint y: 347, endPoint x: 606, endPoint y: 267, distance: 96.0
click at [606, 267] on canvas "Map" at bounding box center [597, 236] width 644 height 404
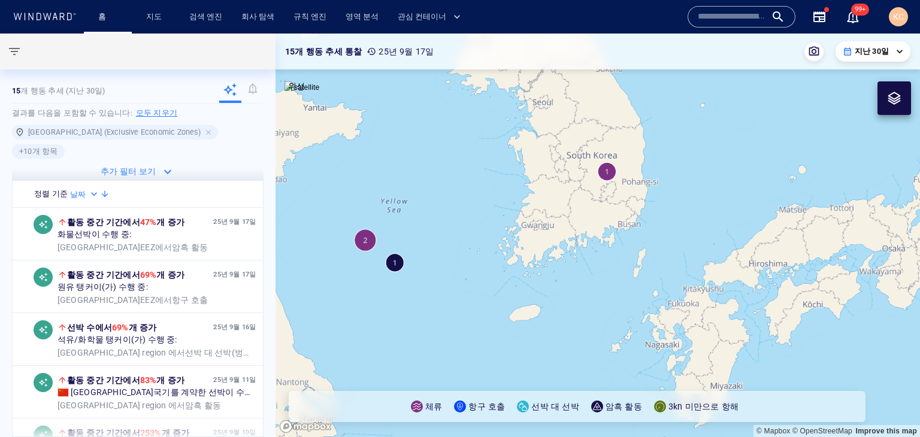
drag, startPoint x: 411, startPoint y: 259, endPoint x: 505, endPoint y: 294, distance: 100.2
click at [505, 294] on canvas "Map" at bounding box center [597, 236] width 644 height 404
click at [467, 282] on canvas "Map" at bounding box center [597, 236] width 644 height 404
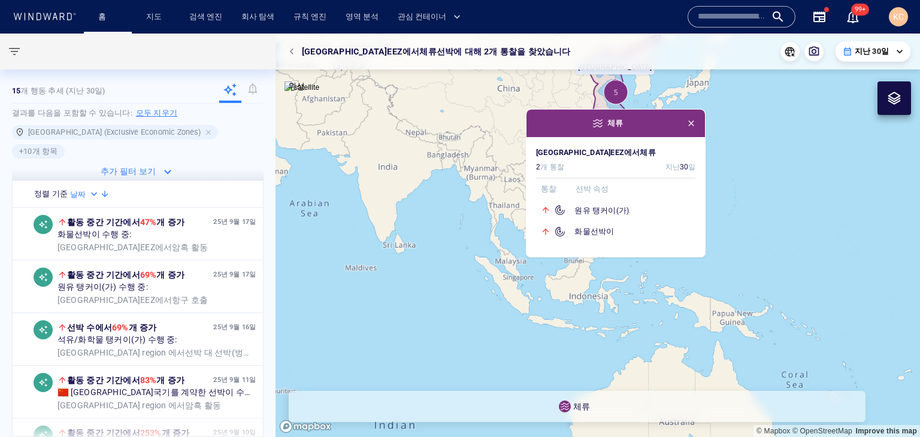
click at [689, 128] on span "button" at bounding box center [691, 124] width 10 height 10
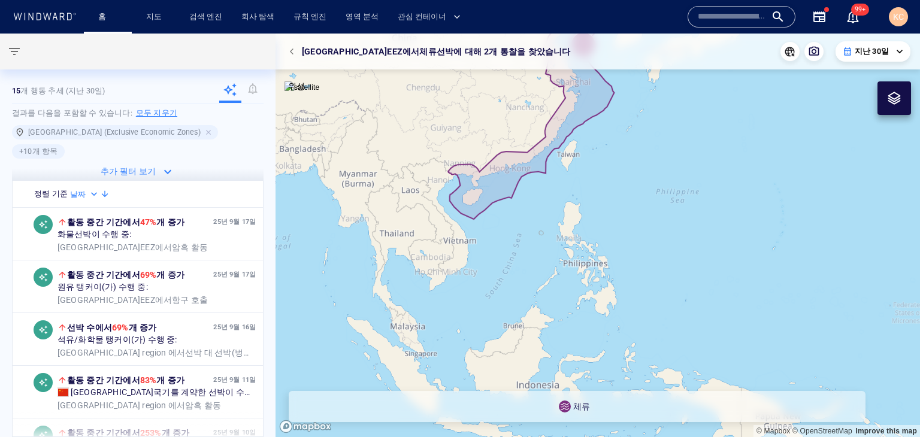
drag, startPoint x: 639, startPoint y: 137, endPoint x: 611, endPoint y: 357, distance: 222.2
click at [621, 358] on canvas "Map" at bounding box center [597, 236] width 644 height 404
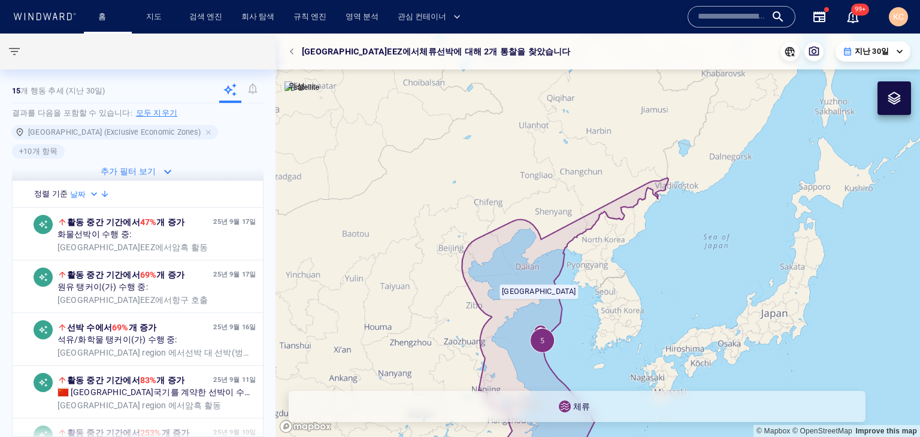
drag, startPoint x: 618, startPoint y: 292, endPoint x: 620, endPoint y: 320, distance: 28.2
click at [620, 320] on canvas "Map" at bounding box center [597, 236] width 644 height 404
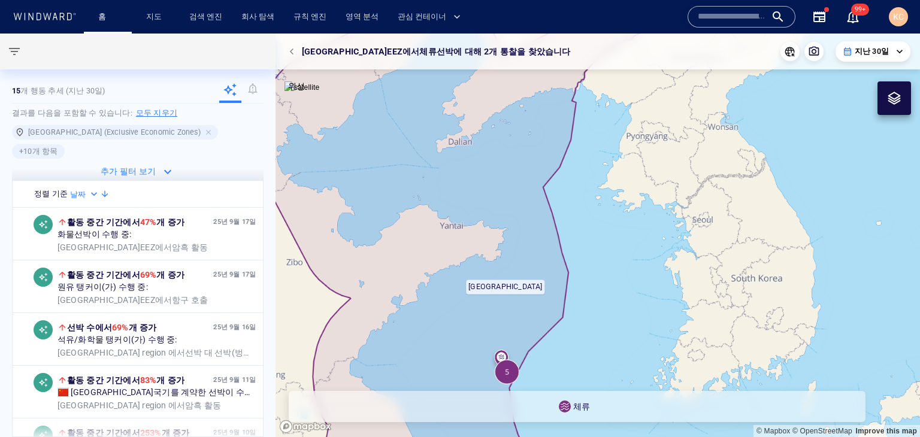
drag, startPoint x: 545, startPoint y: 295, endPoint x: 548, endPoint y: 283, distance: 12.3
click at [548, 283] on canvas "Map" at bounding box center [597, 236] width 644 height 404
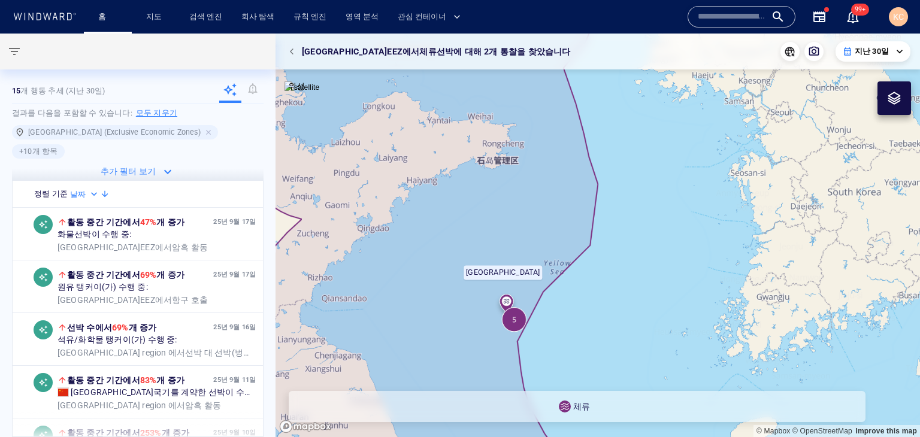
drag, startPoint x: 539, startPoint y: 315, endPoint x: 530, endPoint y: 317, distance: 9.2
click at [530, 317] on canvas "Map" at bounding box center [597, 236] width 644 height 404
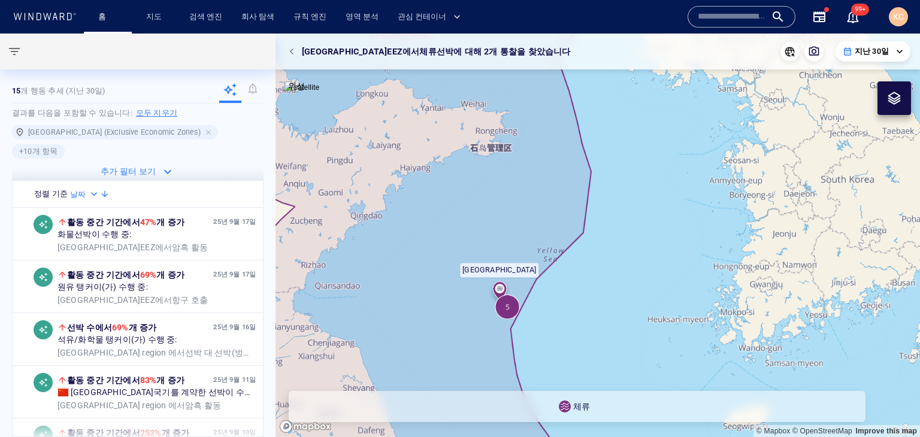
click at [514, 308] on canvas "Map" at bounding box center [597, 236] width 644 height 404
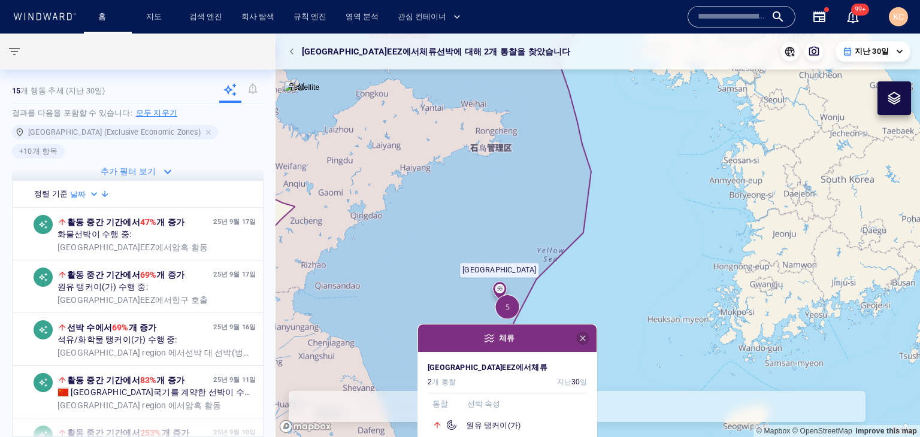
click at [578, 336] on span "button" at bounding box center [583, 338] width 10 height 10
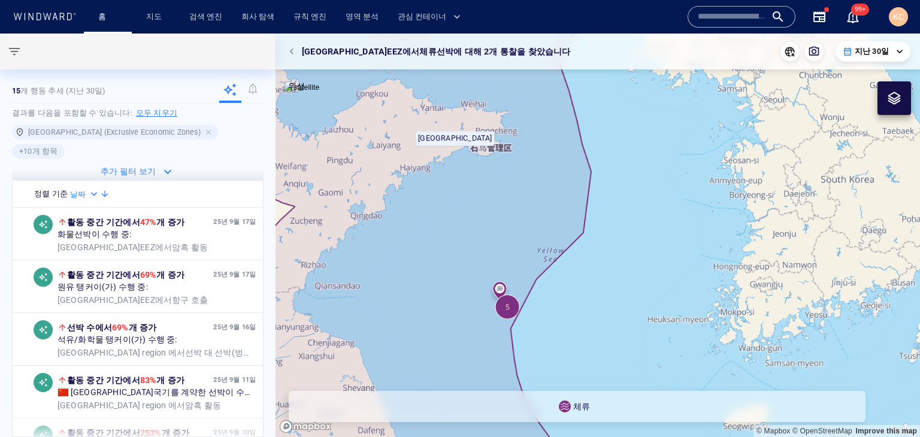
drag, startPoint x: 587, startPoint y: 311, endPoint x: 543, endPoint y: 187, distance: 131.4
click at [542, 187] on canvas "Map" at bounding box center [597, 236] width 644 height 404
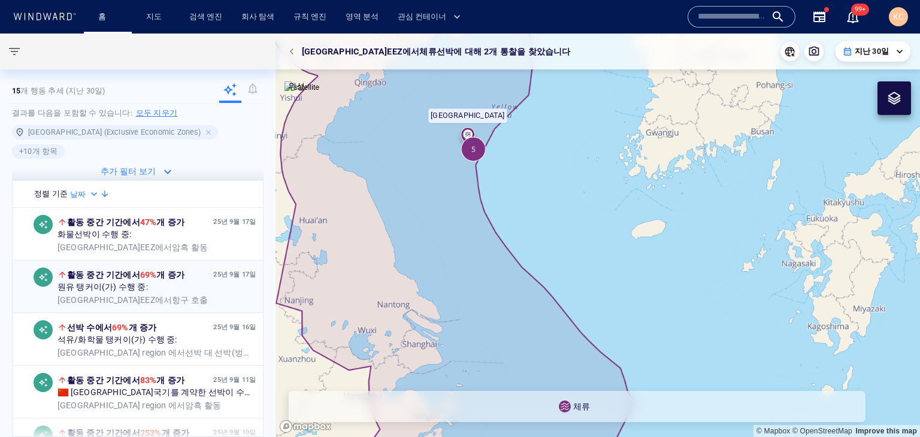
scroll to position [60, 0]
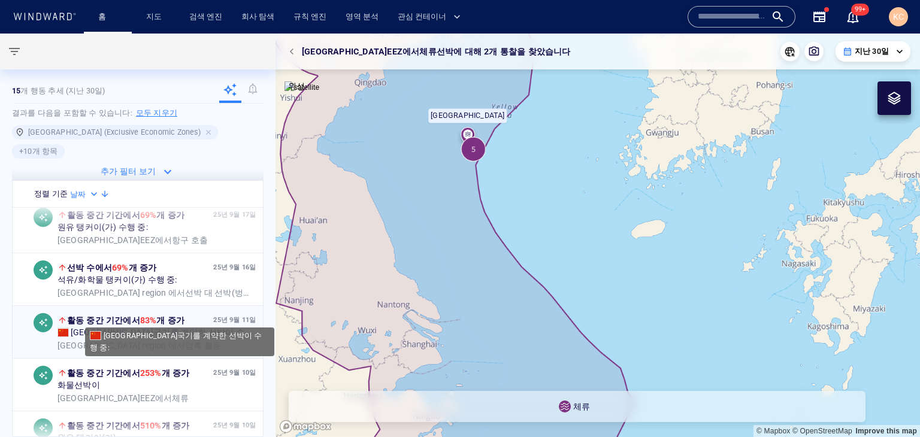
click at [216, 328] on div "중국 국기를 계약한 선박이 수행 중:" at bounding box center [156, 333] width 199 height 11
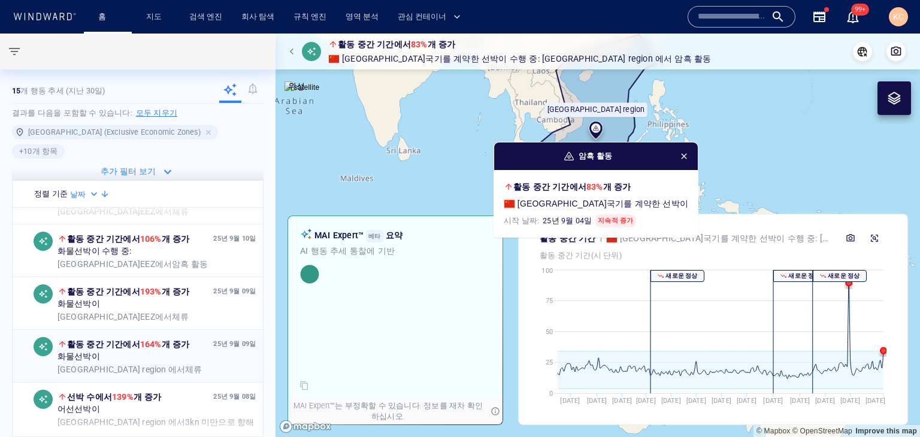
scroll to position [359, 0]
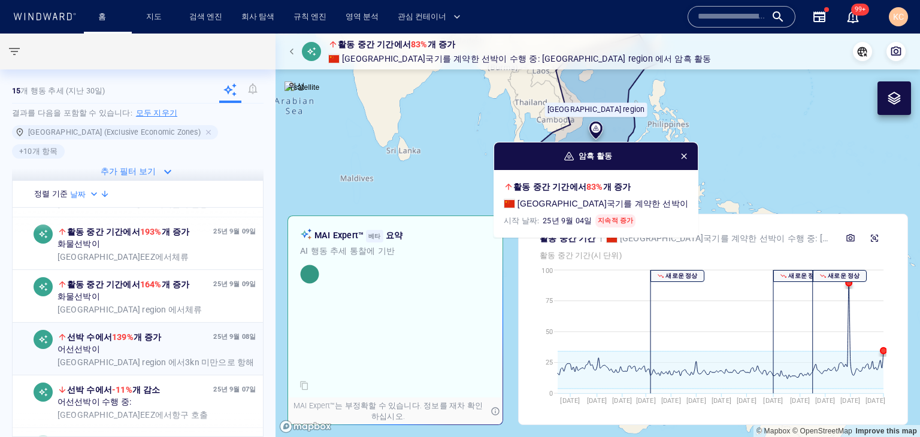
click at [168, 330] on div "선박 수 에서 139% 개 증가" at bounding box center [134, 337] width 154 height 14
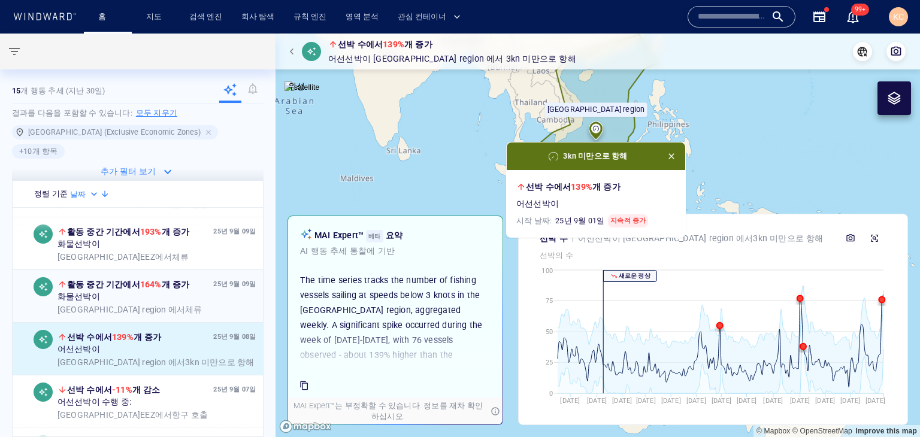
scroll to position [419, 0]
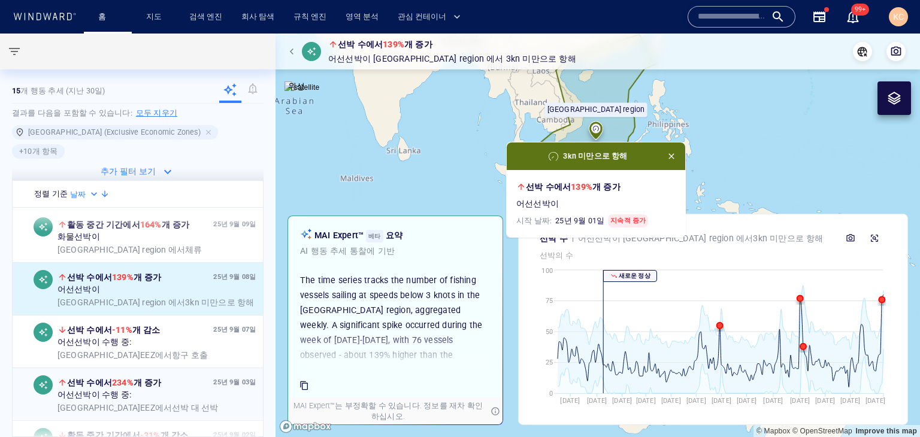
click at [180, 375] on div "선박 수 에서 234% 개 증가" at bounding box center [134, 382] width 154 height 14
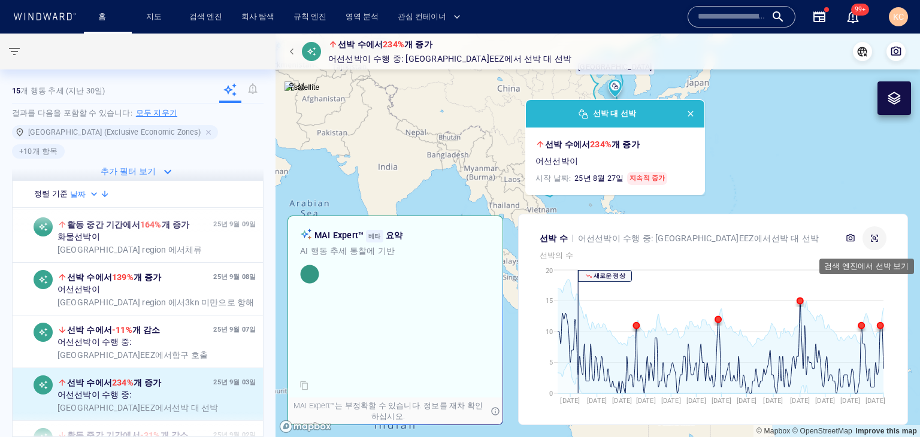
click at [875, 230] on button "button" at bounding box center [874, 238] width 24 height 24
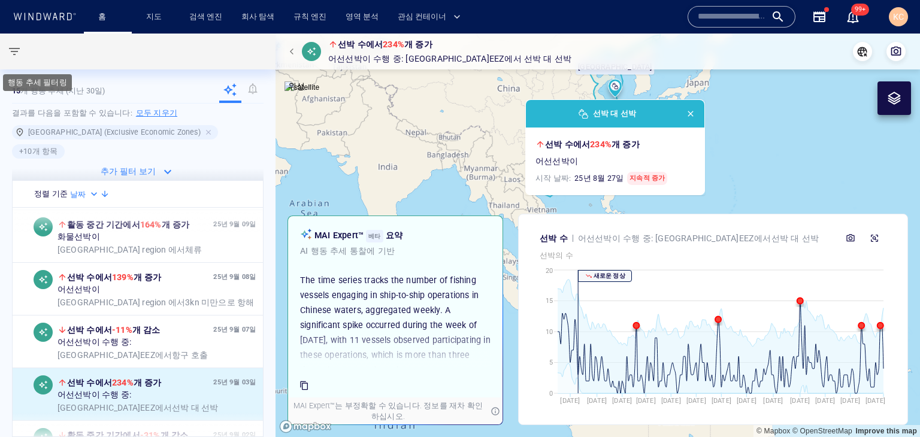
click at [16, 56] on span "button" at bounding box center [14, 51] width 14 height 14
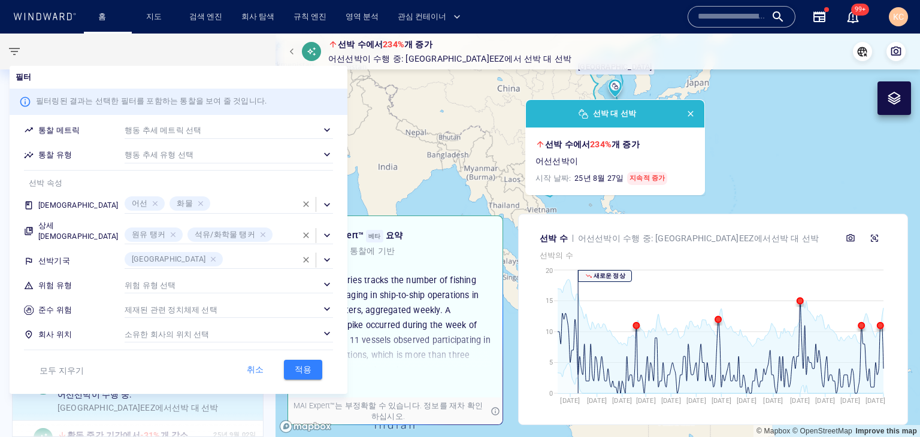
click at [301, 255] on span "button" at bounding box center [306, 260] width 10 height 10
click at [274, 253] on div "​" at bounding box center [229, 260] width 208 height 18
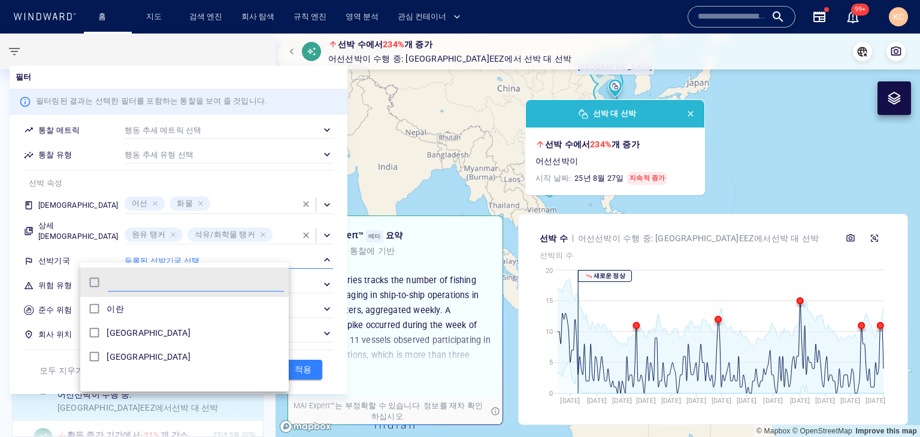
scroll to position [110, 199]
click at [128, 360] on div "[GEOGRAPHIC_DATA]" at bounding box center [195, 357] width 177 height 14
click at [280, 250] on div at bounding box center [460, 218] width 920 height 437
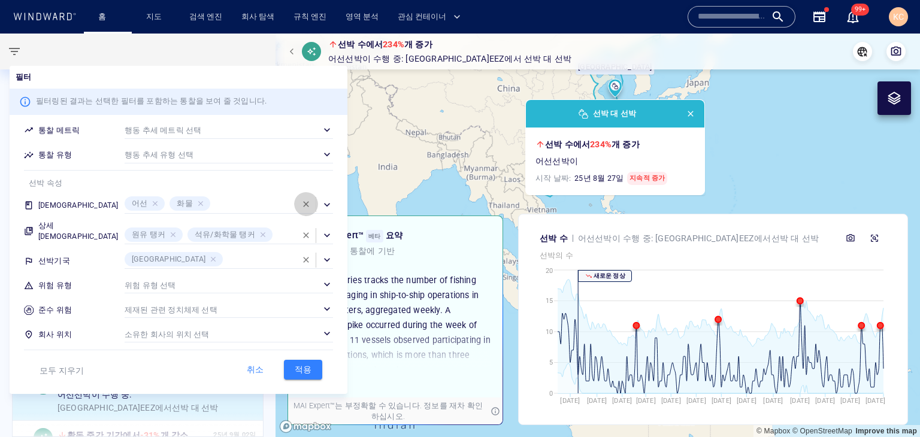
click at [301, 208] on span "button" at bounding box center [306, 204] width 10 height 10
click at [261, 208] on div "​" at bounding box center [229, 205] width 208 height 18
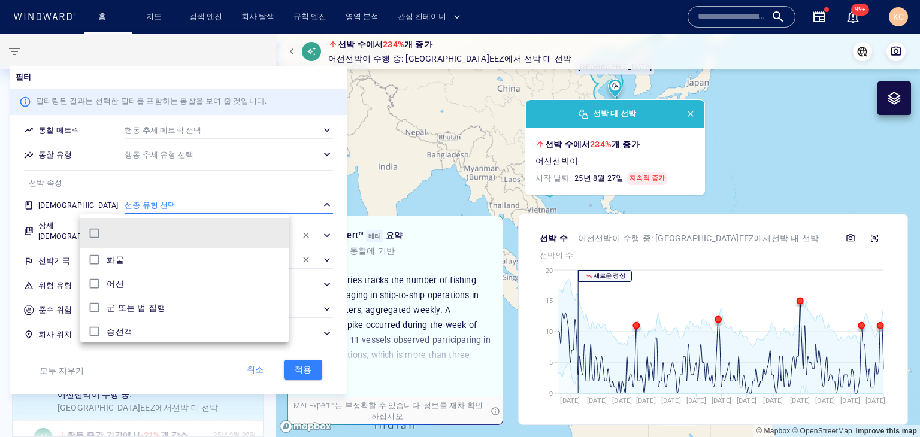
click at [266, 204] on div at bounding box center [460, 218] width 920 height 437
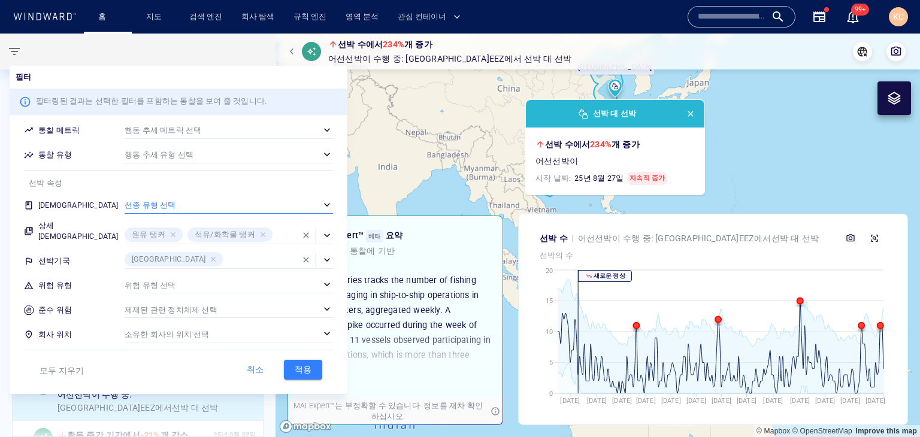
click at [294, 223] on button "button" at bounding box center [306, 235] width 24 height 24
click at [290, 375] on span "적용" at bounding box center [303, 369] width 26 height 15
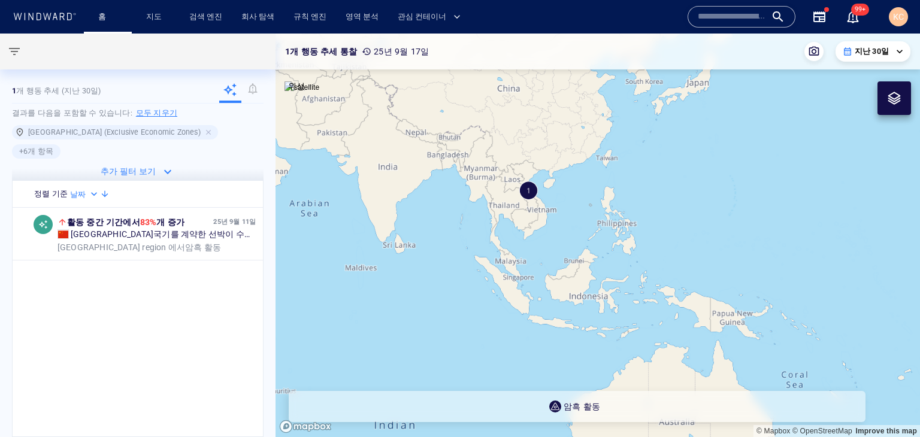
drag, startPoint x: 517, startPoint y: 226, endPoint x: 456, endPoint y: 335, distance: 124.9
click at [456, 335] on canvas "Map" at bounding box center [597, 236] width 644 height 404
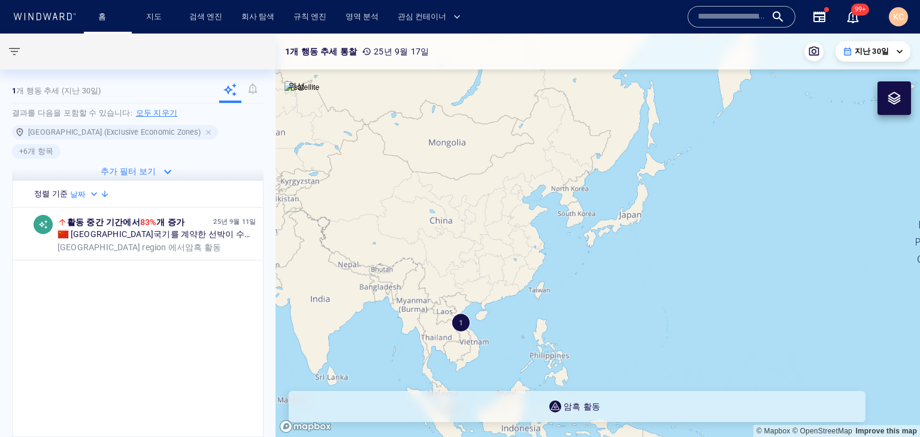
click at [161, 165] on icon "button" at bounding box center [167, 172] width 14 height 14
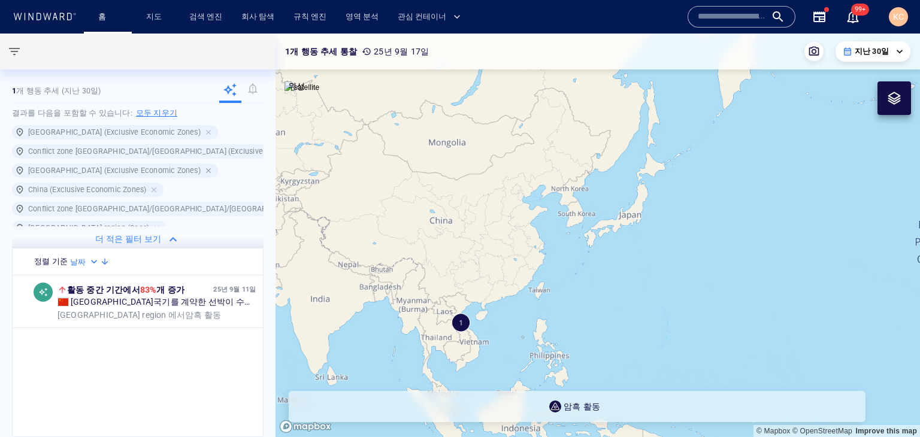
click at [204, 171] on div at bounding box center [209, 170] width 11 height 11
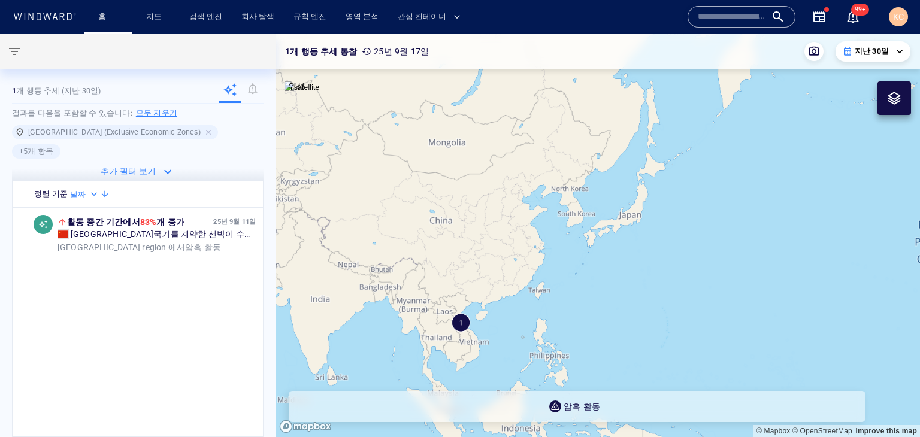
click at [170, 134] on span "[GEOGRAPHIC_DATA] (Exclusive Economic Zones)" at bounding box center [114, 132] width 187 height 12
click at [204, 130] on div at bounding box center [209, 132] width 11 height 11
click at [328, 128] on div at bounding box center [333, 132] width 11 height 11
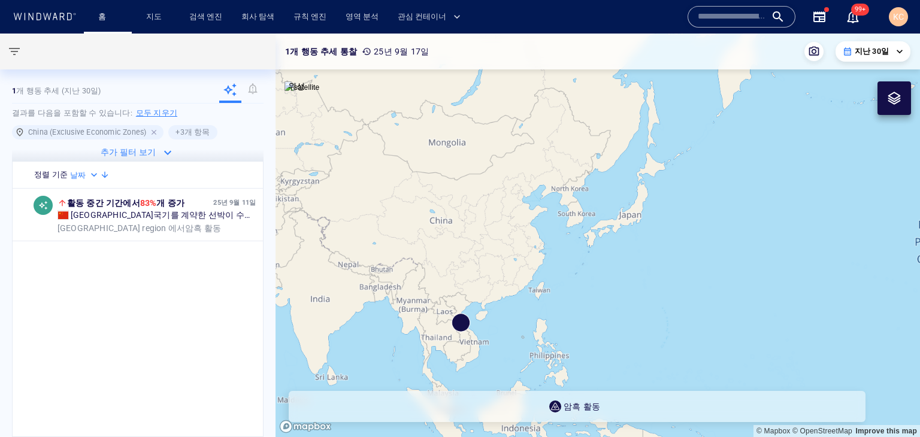
click at [154, 130] on div at bounding box center [155, 132] width 11 height 11
click at [134, 119] on h6 "결과를 다음을 포함할 수 있습니다: 모두 지우기" at bounding box center [137, 113] width 251 height 19
click at [140, 116] on h6 "모두 지우기" at bounding box center [156, 113] width 41 height 12
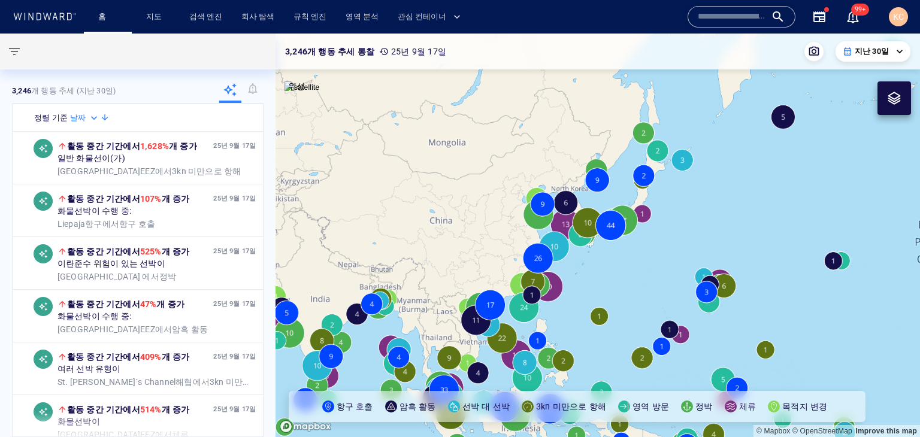
click at [6, 60] on button "button" at bounding box center [14, 51] width 29 height 29
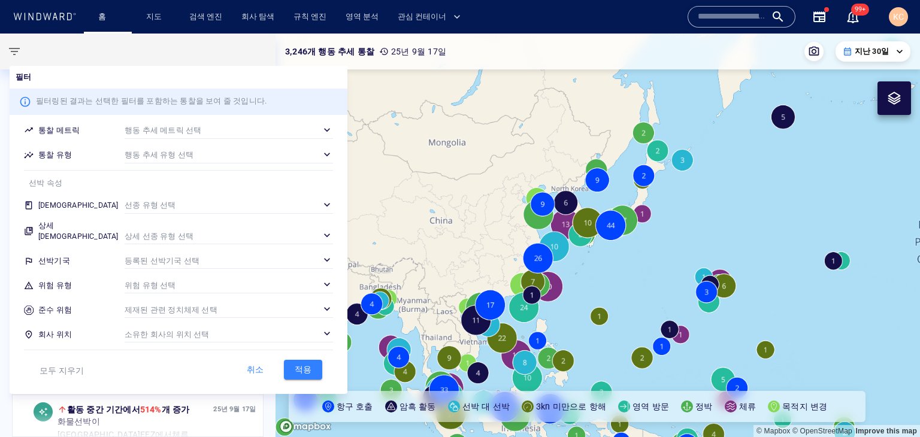
click at [145, 257] on div "​" at bounding box center [229, 260] width 208 height 18
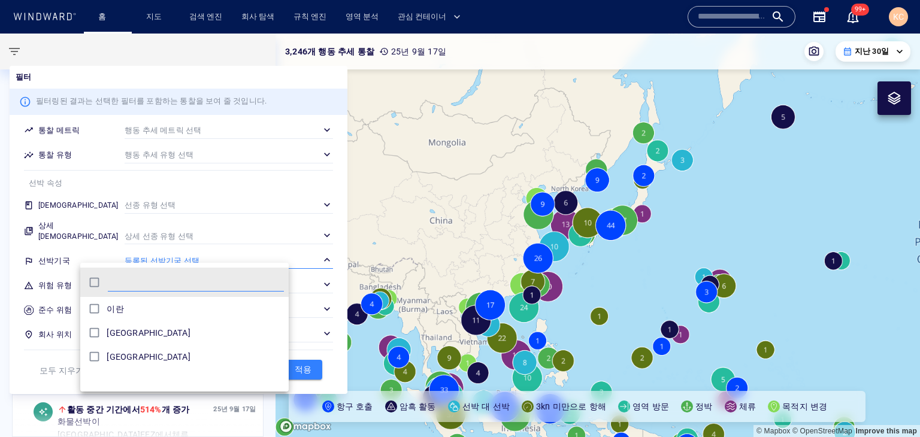
scroll to position [110, 199]
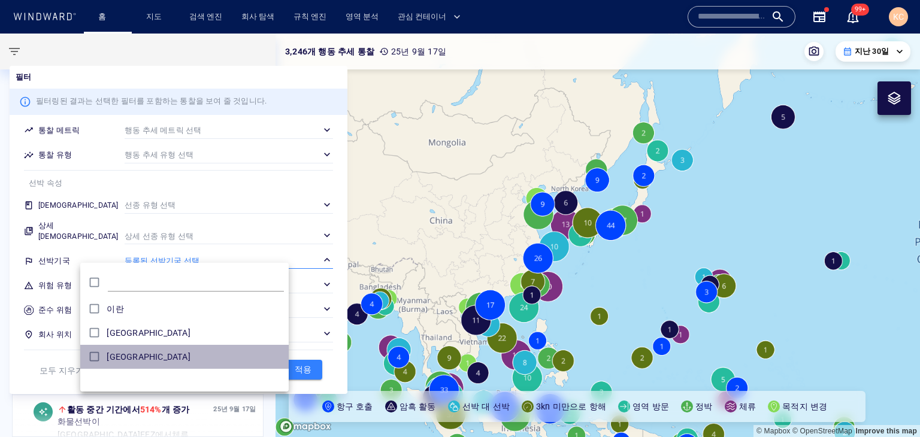
click at [142, 359] on div "[GEOGRAPHIC_DATA]" at bounding box center [195, 357] width 177 height 14
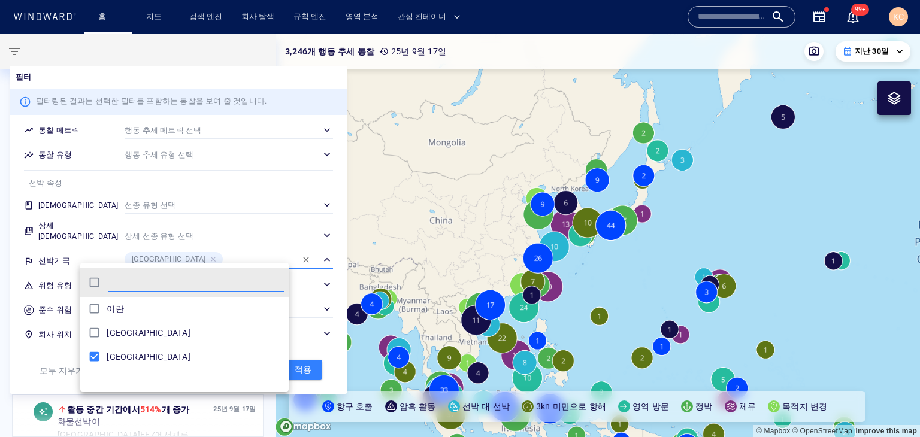
click at [303, 319] on div at bounding box center [460, 218] width 920 height 437
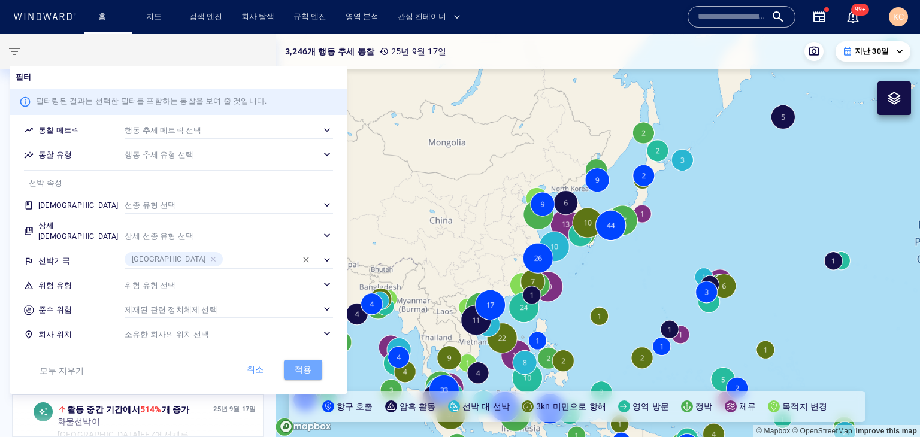
click at [290, 368] on span "적용" at bounding box center [303, 369] width 26 height 15
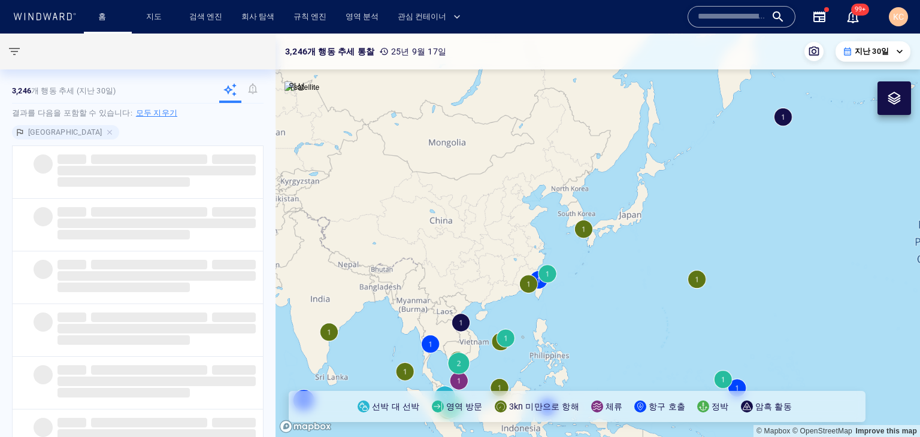
drag, startPoint x: 609, startPoint y: 214, endPoint x: 574, endPoint y: 259, distance: 57.5
click at [574, 259] on canvas "Map" at bounding box center [597, 236] width 644 height 404
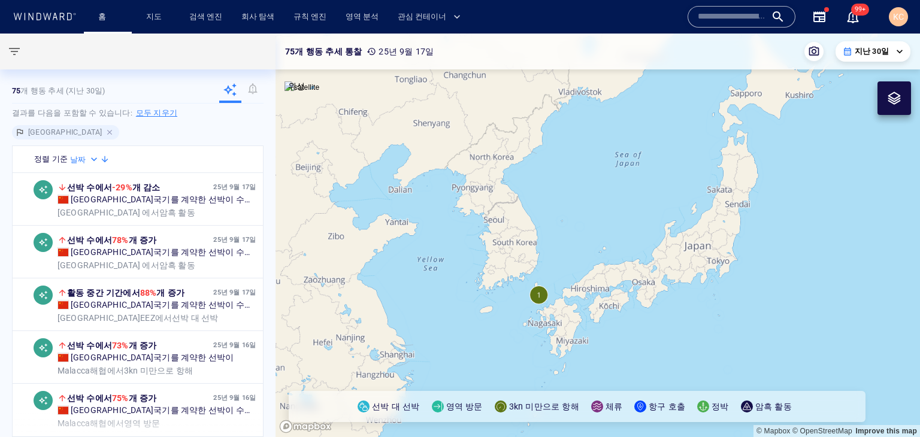
click at [105, 134] on div at bounding box center [110, 132] width 11 height 11
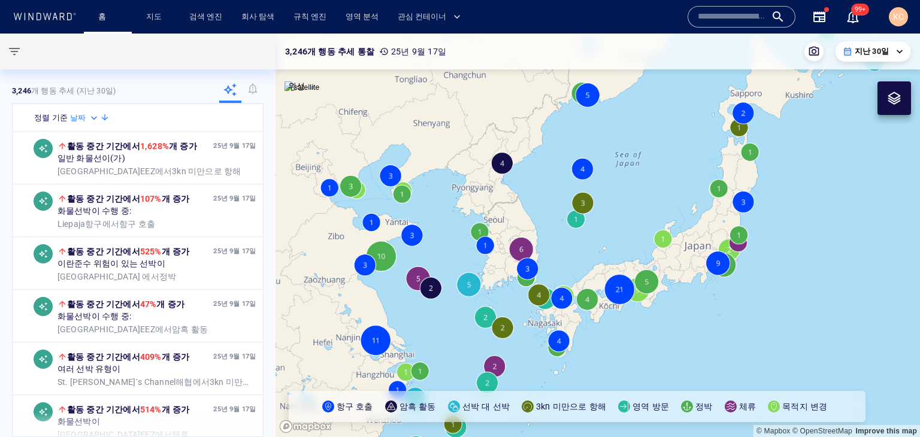
drag, startPoint x: 544, startPoint y: 236, endPoint x: 525, endPoint y: 259, distance: 29.7
click at [525, 259] on canvas "Map" at bounding box center [597, 236] width 644 height 404
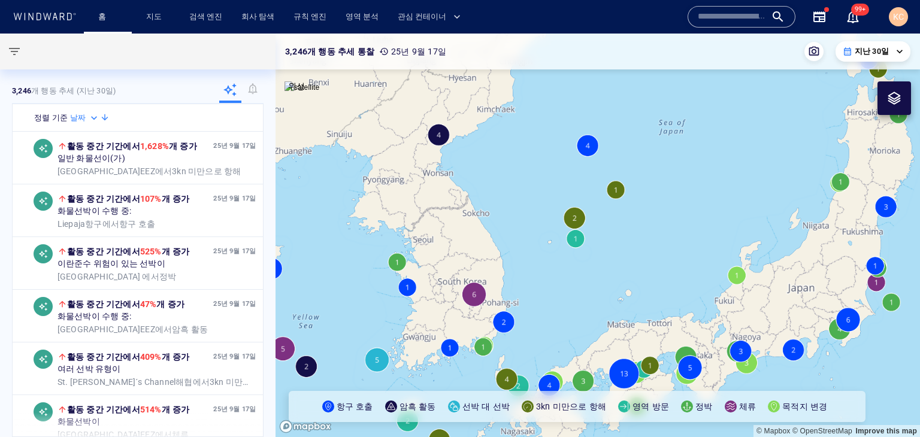
click at [580, 223] on canvas "Map" at bounding box center [597, 236] width 644 height 404
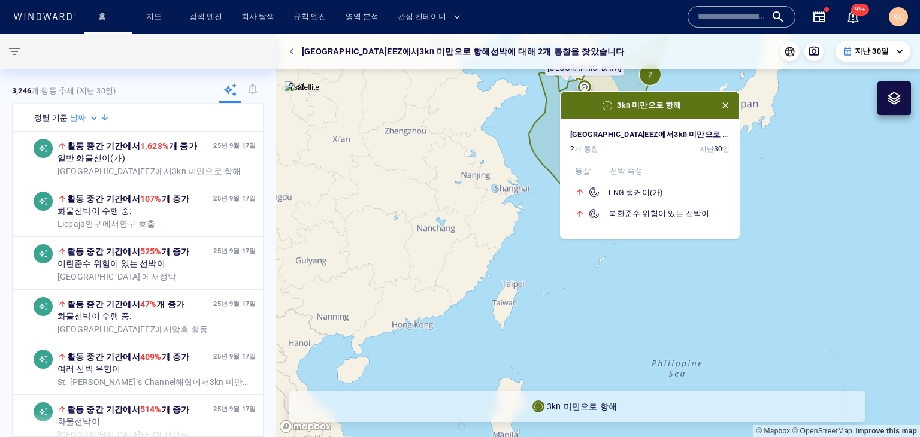
click at [768, 225] on canvas "Map" at bounding box center [597, 236] width 644 height 404
click at [726, 108] on span "button" at bounding box center [725, 106] width 10 height 10
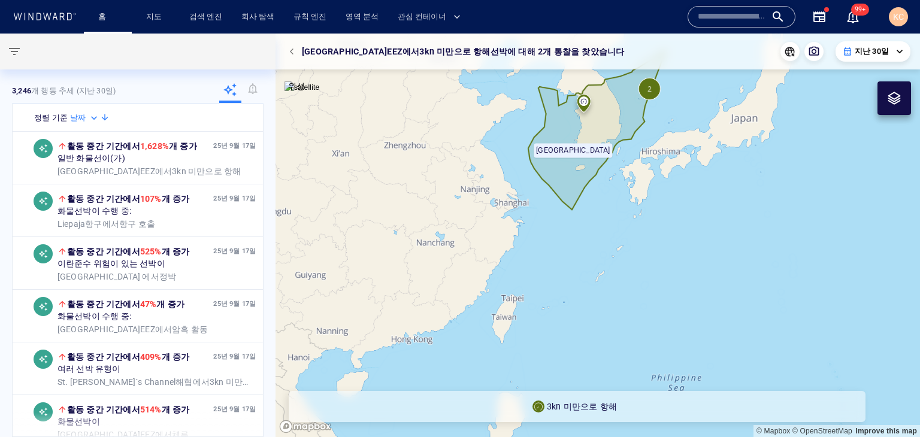
click at [683, 237] on canvas "Map" at bounding box center [597, 236] width 644 height 404
click at [683, 160] on canvas "Map" at bounding box center [597, 236] width 644 height 404
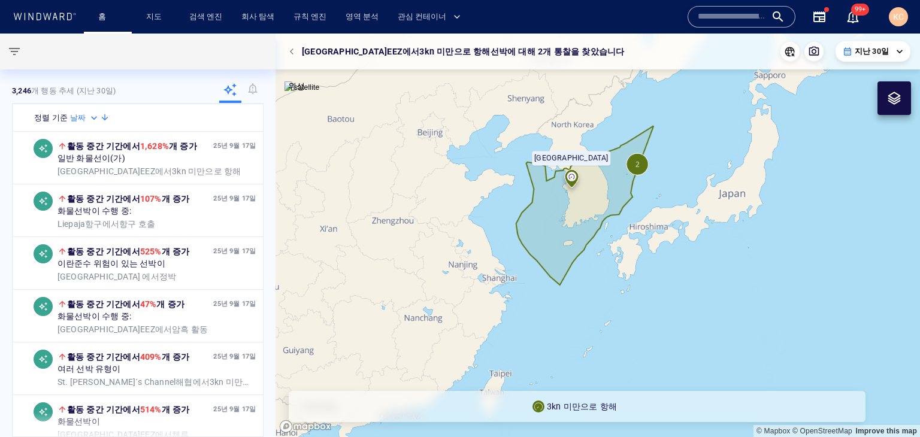
click at [665, 171] on canvas "Map" at bounding box center [597, 236] width 644 height 404
click at [602, 199] on canvas "Map" at bounding box center [597, 236] width 644 height 404
click at [684, 172] on canvas "Map" at bounding box center [597, 236] width 644 height 404
click at [607, 417] on div "3kn 미만으로 항해" at bounding box center [577, 406] width 577 height 31
click at [595, 405] on p "3kn 미만으로 항해" at bounding box center [582, 406] width 70 height 14
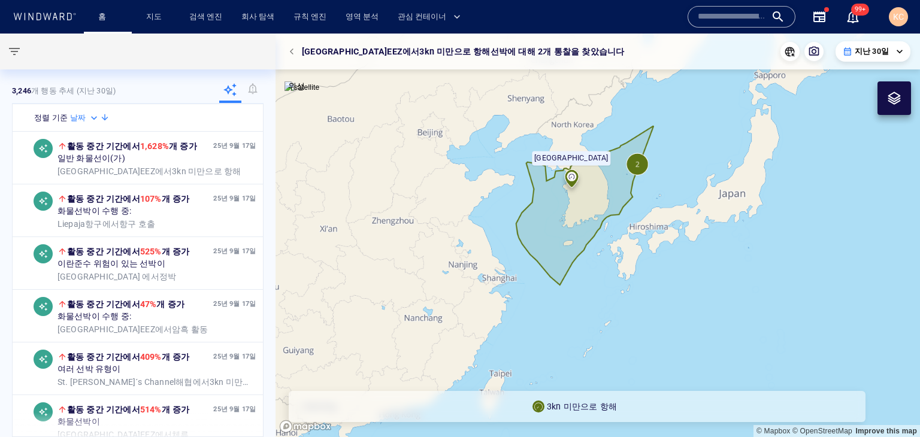
click at [635, 173] on canvas "Map" at bounding box center [597, 236] width 644 height 404
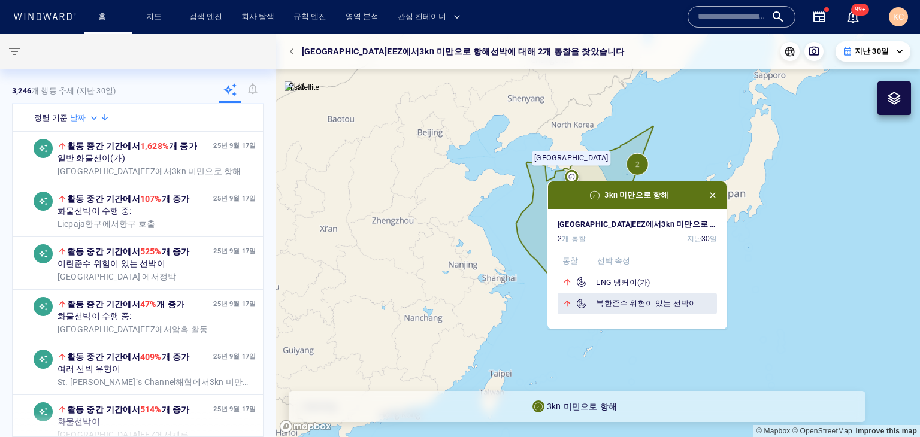
click at [633, 305] on h6 "북한 준수 위험이 있는 선박이" at bounding box center [656, 304] width 121 height 12
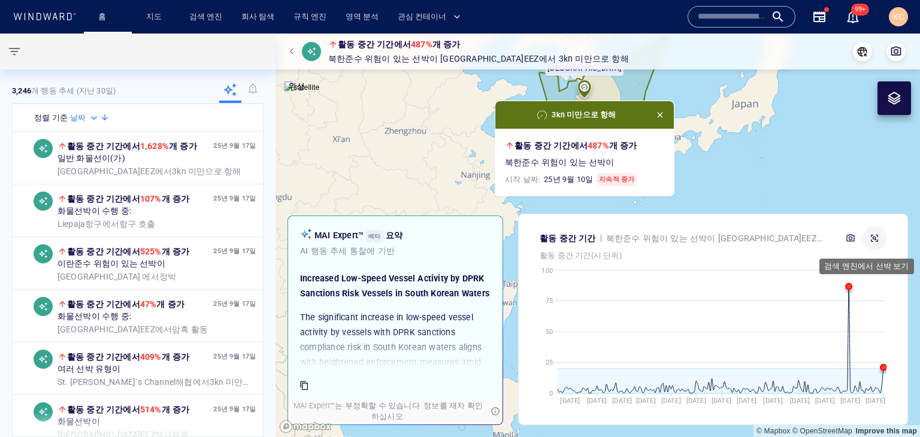
click at [879, 238] on icon "button" at bounding box center [874, 238] width 10 height 10
